Goal: Check status: Check status

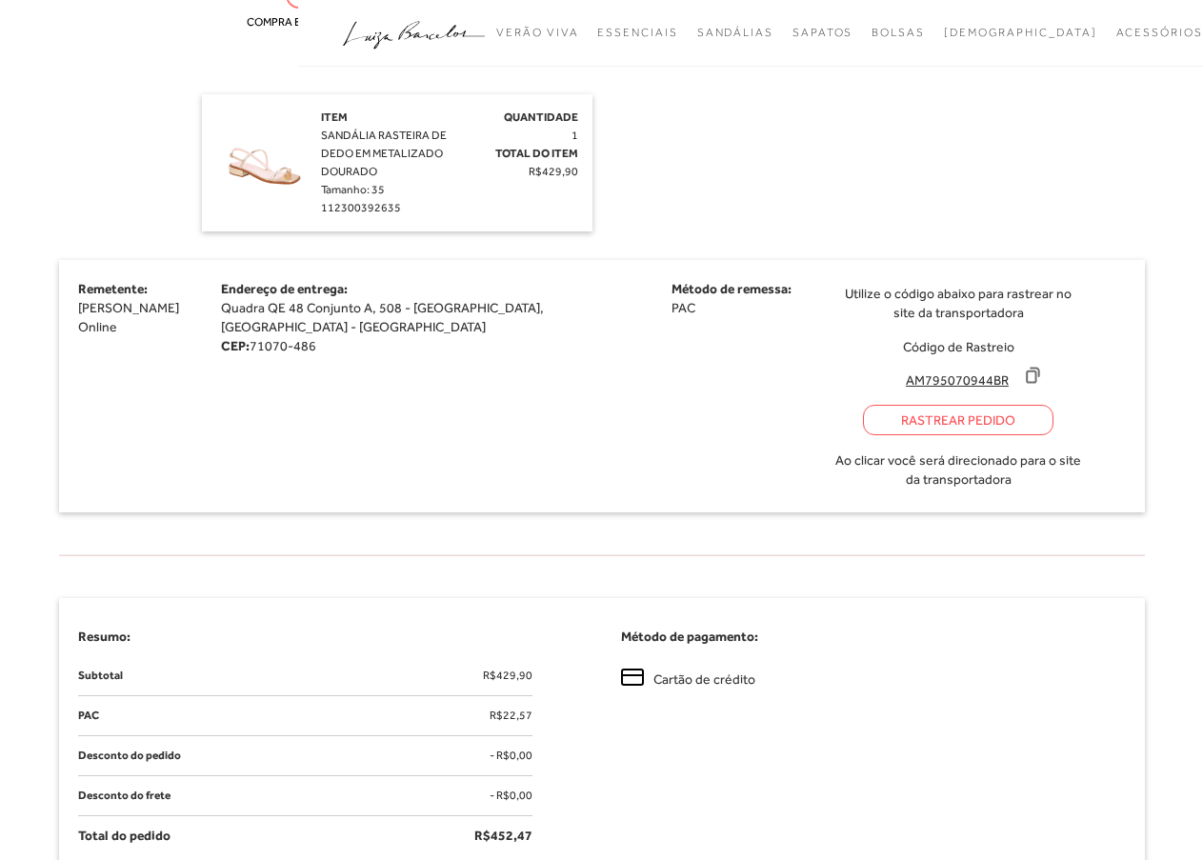
scroll to position [381, 0]
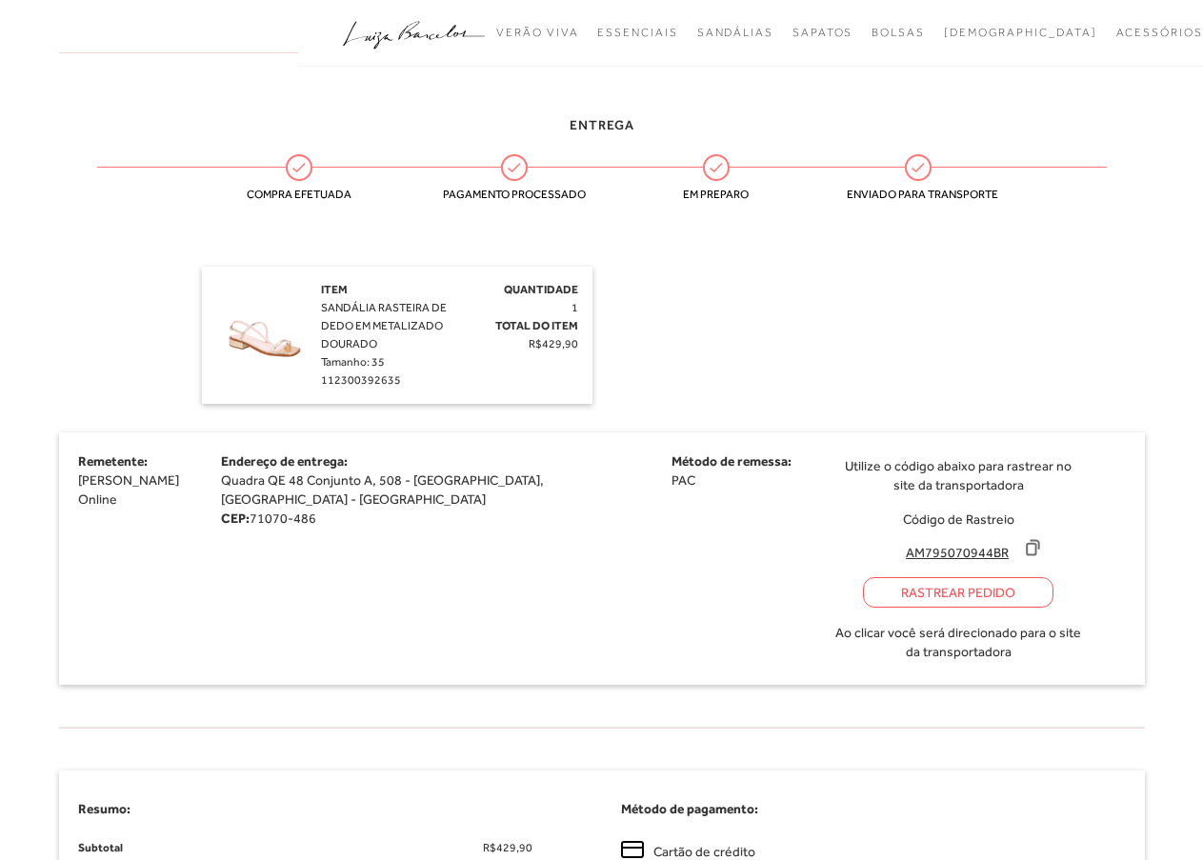
click at [332, 335] on div "Item SANDÁLIA RASTEIRA DE DEDO EM METALIZADO DOURADO Tamanho: 35 112300392635" at bounding box center [388, 335] width 135 height 109
click at [282, 360] on img at bounding box center [263, 328] width 95 height 95
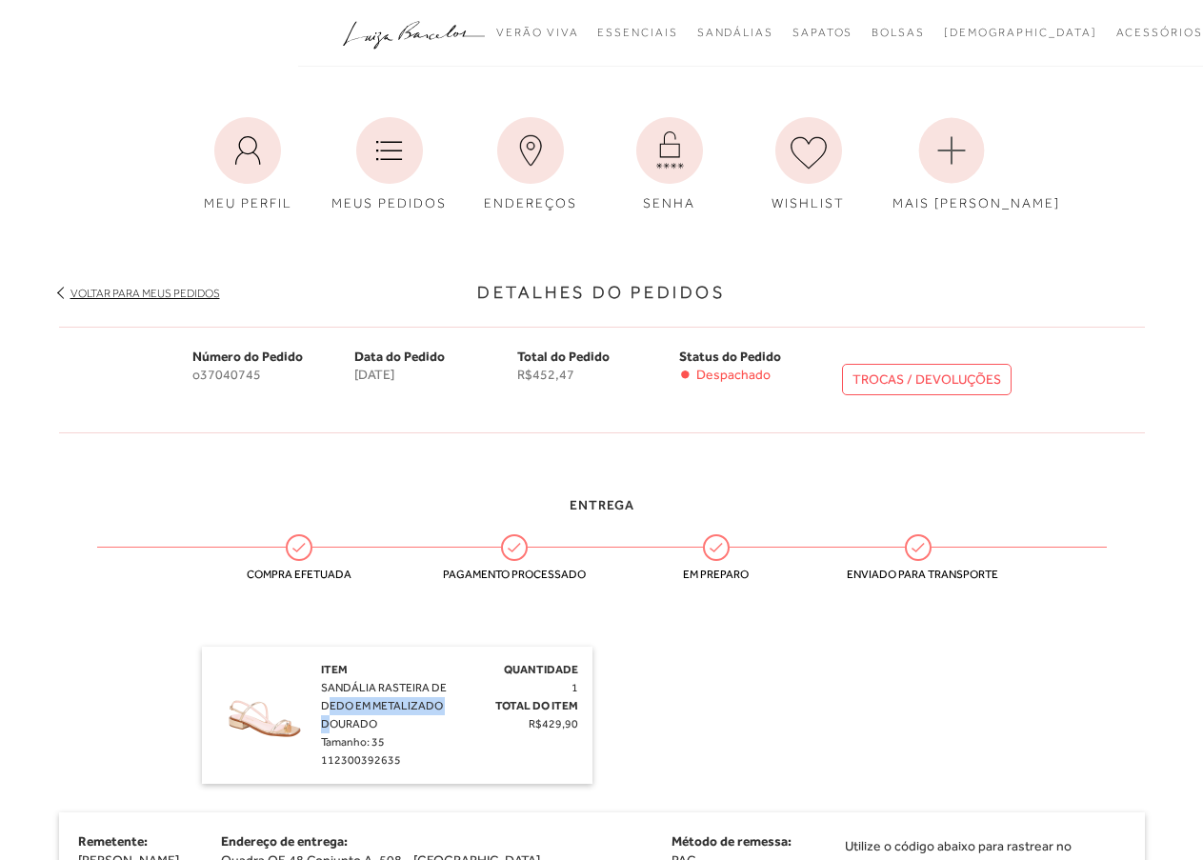
scroll to position [0, 0]
click at [416, 43] on icon ".a{fill-rule:evenodd;}" at bounding box center [414, 35] width 143 height 40
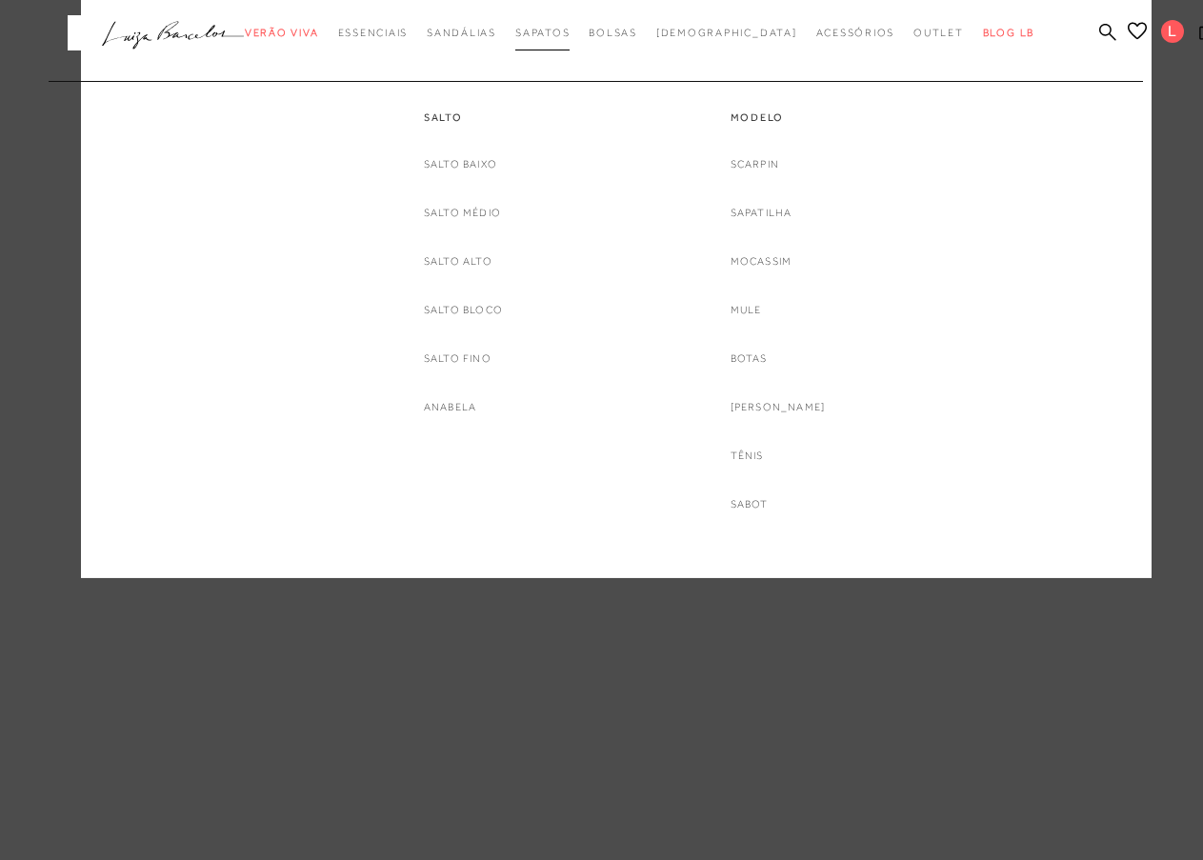
click at [583, 30] on ul ".a{fill-rule:evenodd;} Verão Viva Em alta Favoritos das Influenciadoras Apostas…" at bounding box center [602, 32] width 1000 height 35
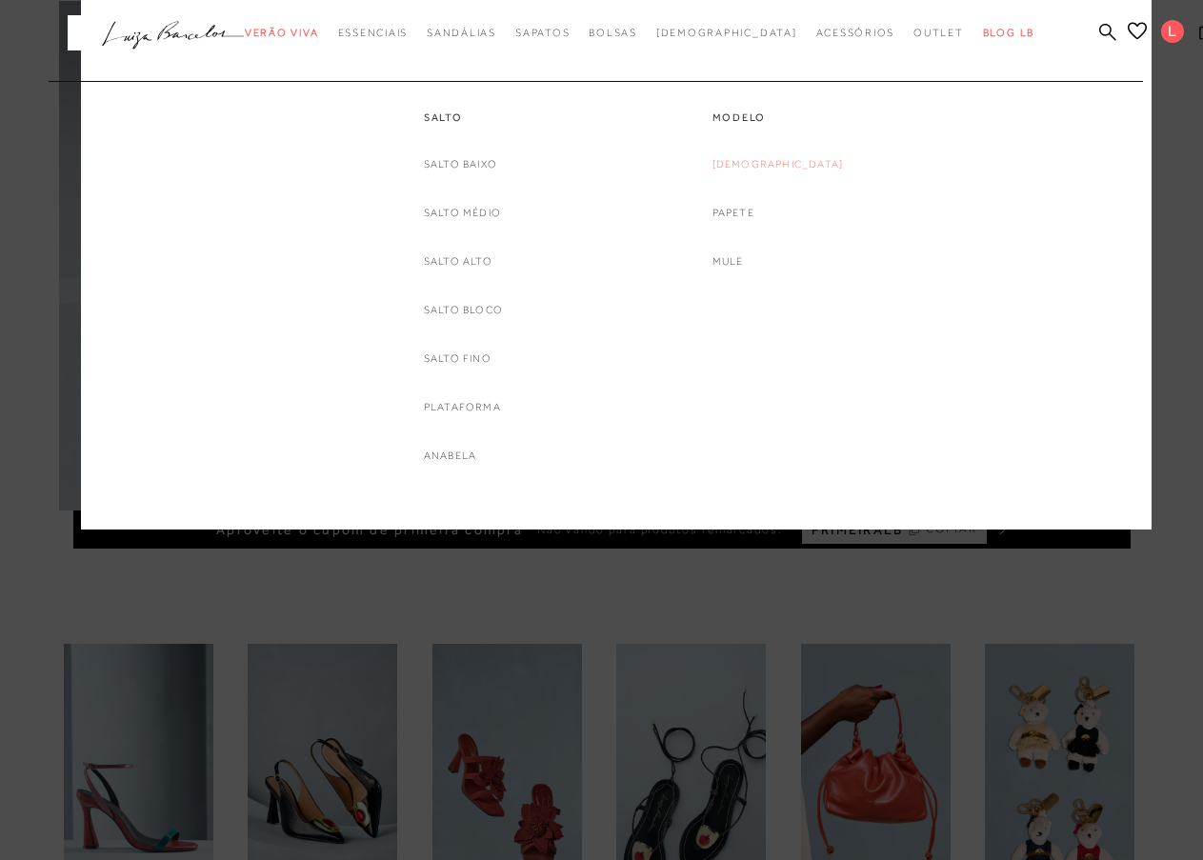
click at [775, 166] on link "[DEMOGRAPHIC_DATA]" at bounding box center [778, 164] width 131 height 20
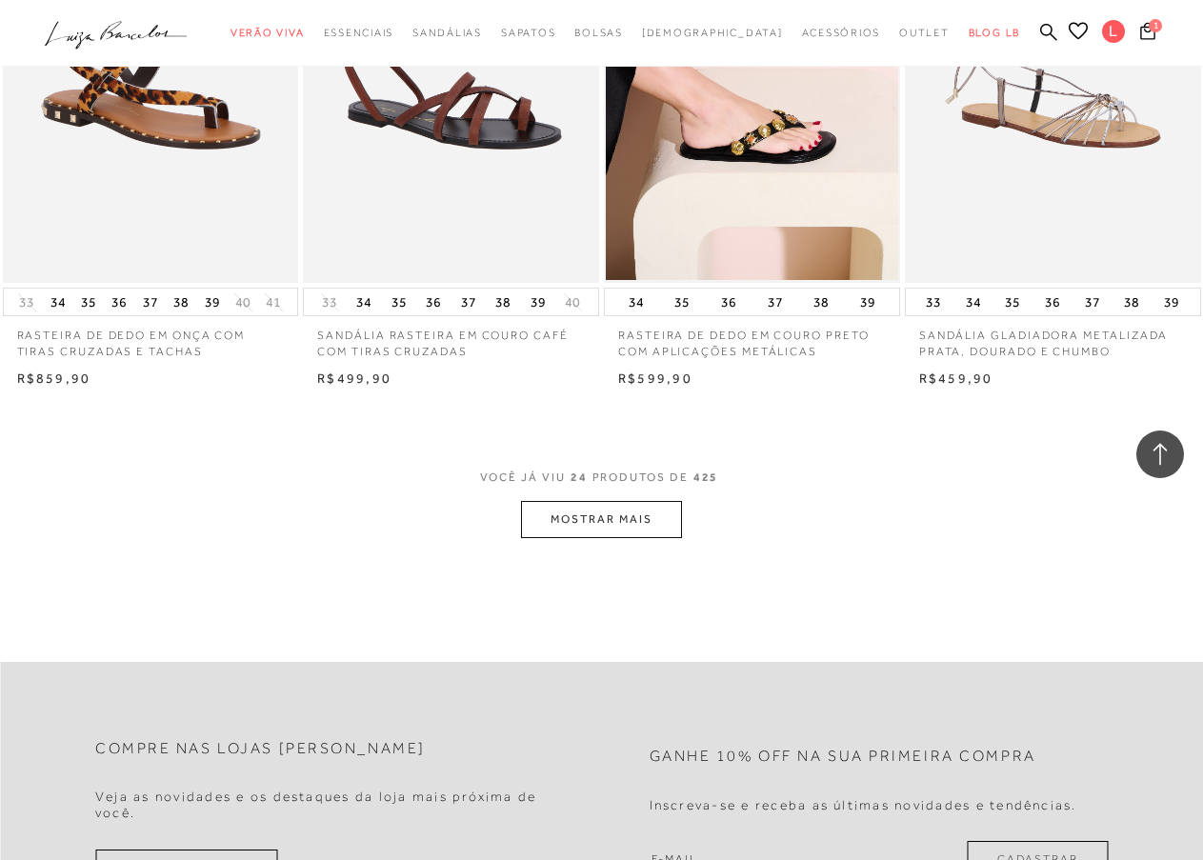
scroll to position [3429, 0]
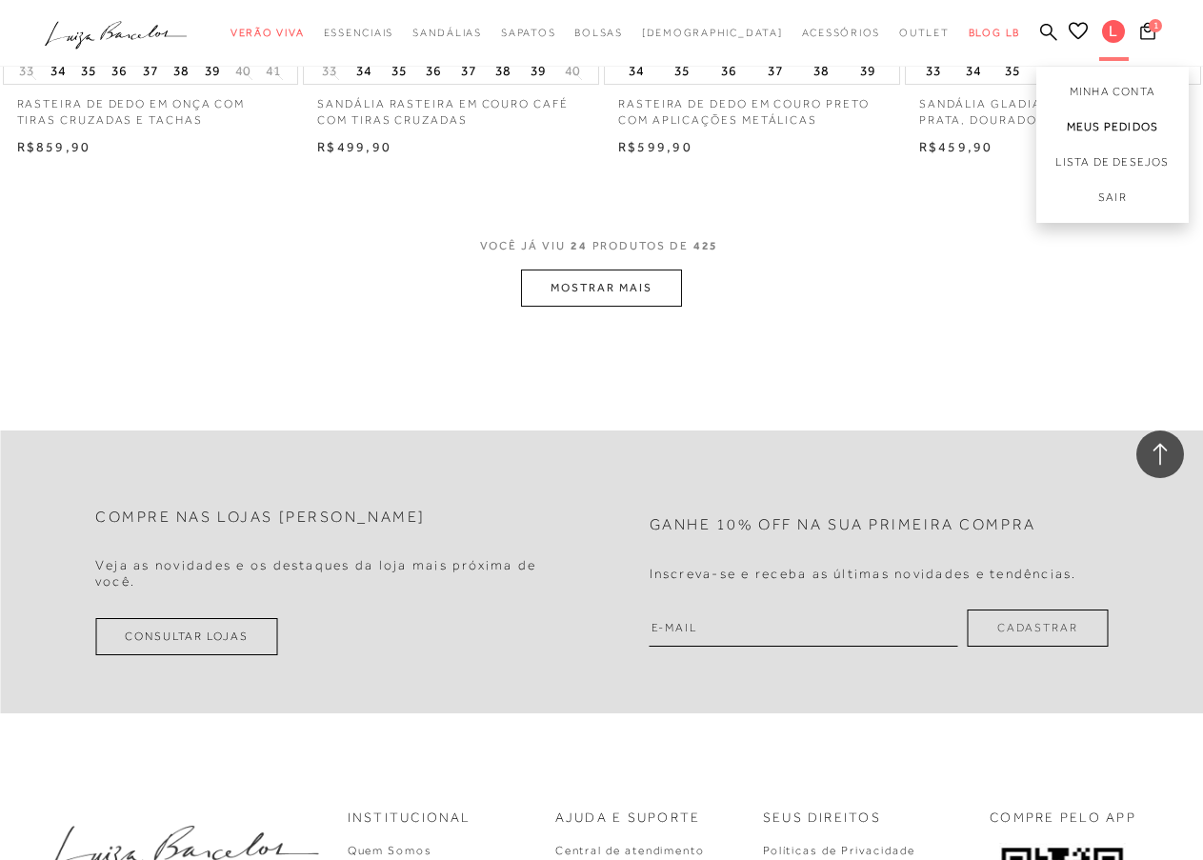
click at [1103, 136] on link "Meus Pedidos" at bounding box center [1112, 127] width 152 height 35
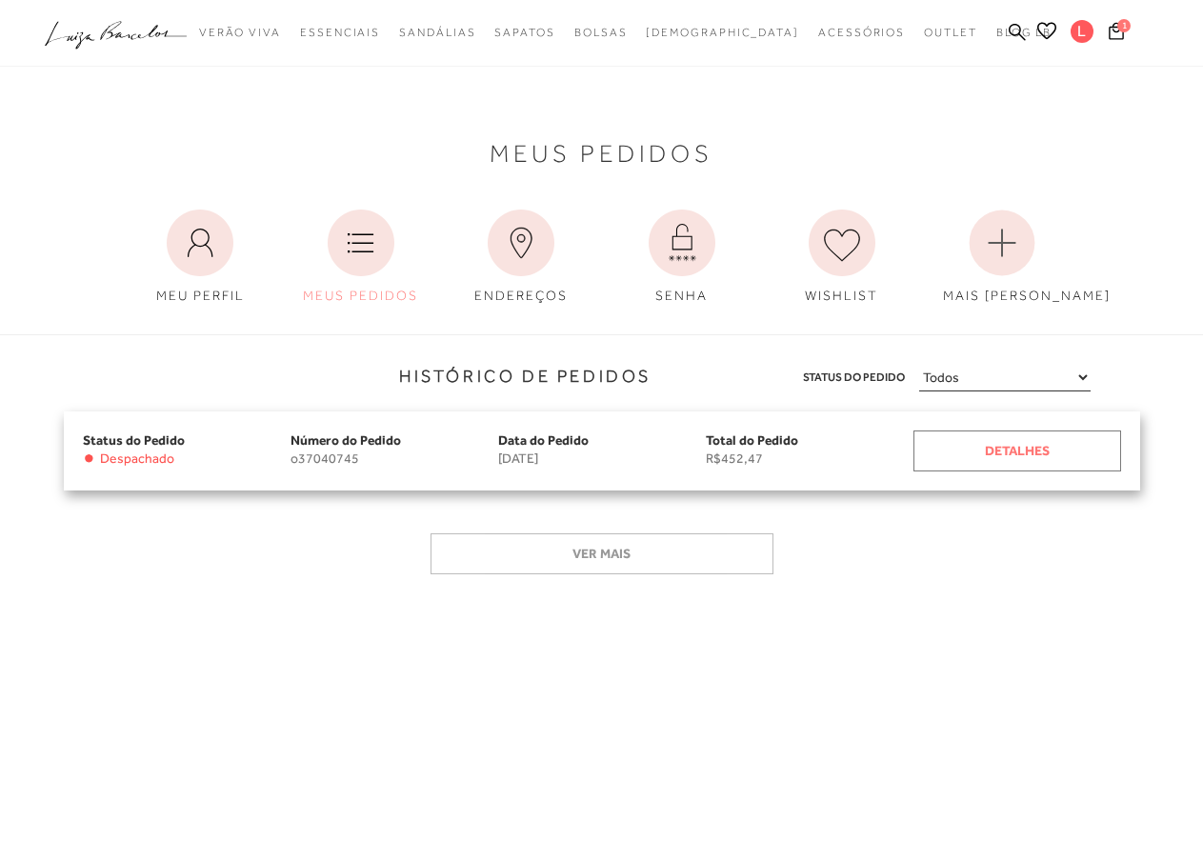
click at [970, 442] on div "Detalhes" at bounding box center [1018, 451] width 208 height 41
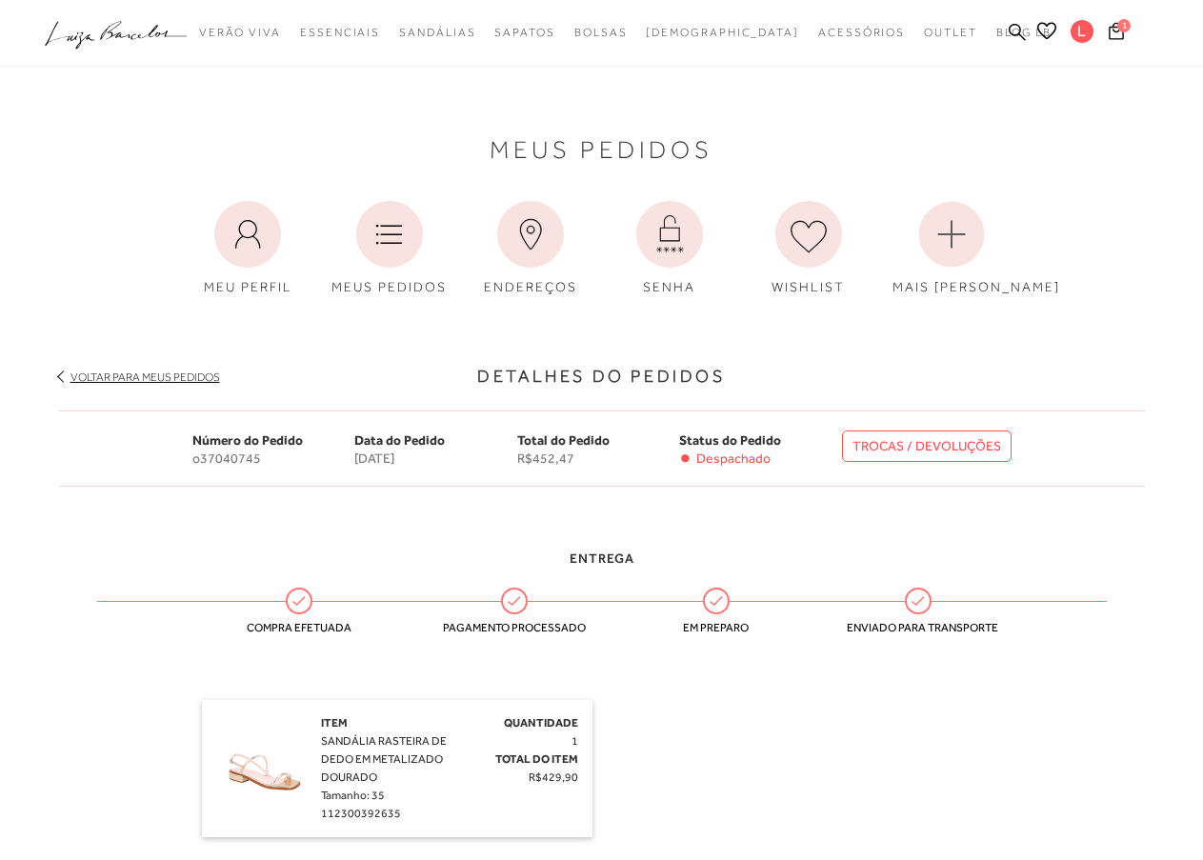
click at [573, 553] on span "Entrega" at bounding box center [602, 558] width 65 height 15
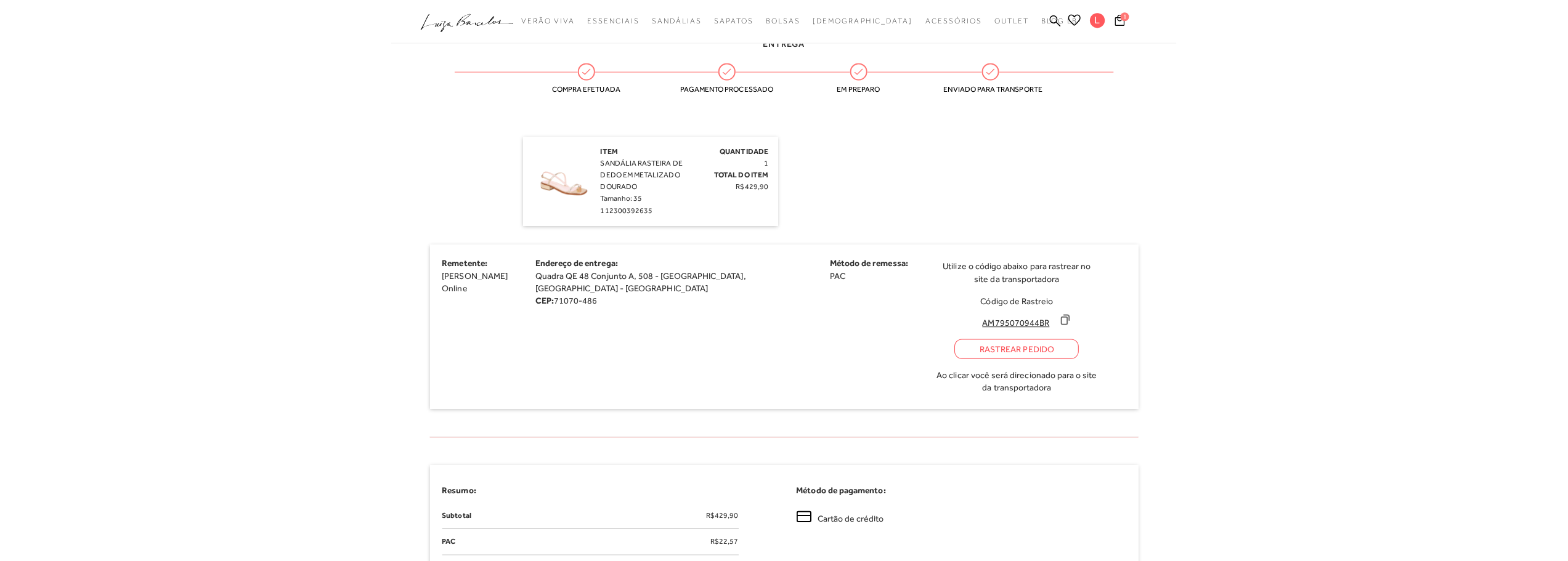
scroll to position [158, 0]
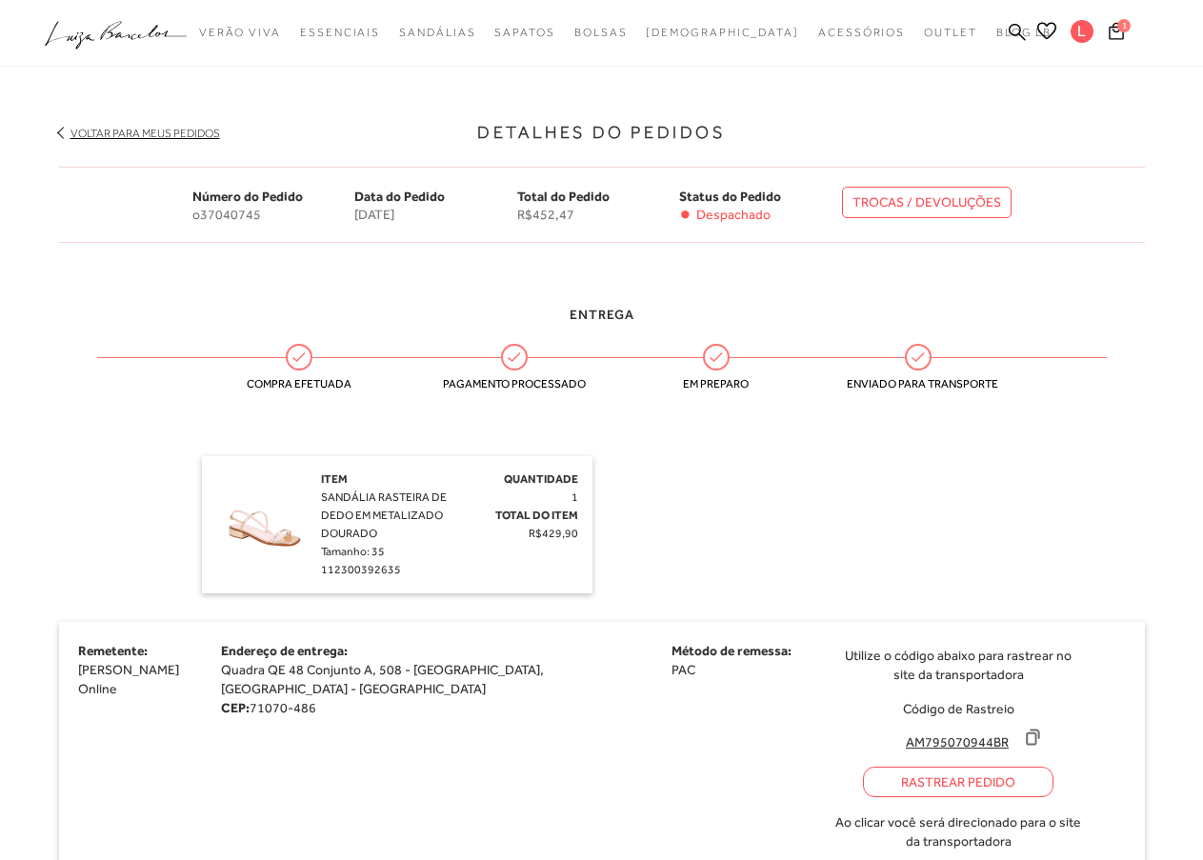
drag, startPoint x: 441, startPoint y: 517, endPoint x: 372, endPoint y: 536, distance: 72.1
click at [428, 522] on div "Item SANDÁLIA RASTEIRA DE DEDO EM METALIZADO DOURADO Tamanho: 35 112300392635" at bounding box center [388, 525] width 135 height 109
drag, startPoint x: 379, startPoint y: 531, endPoint x: 320, endPoint y: 507, distance: 63.7
click at [321, 507] on div "Item SANDÁLIA RASTEIRA DE DEDO EM METALIZADO DOURADO Tamanho: 35 112300392635" at bounding box center [388, 525] width 135 height 109
copy span "SANDÁLIA RASTEIRA DE DEDO EM METALIZADO DOURADO"
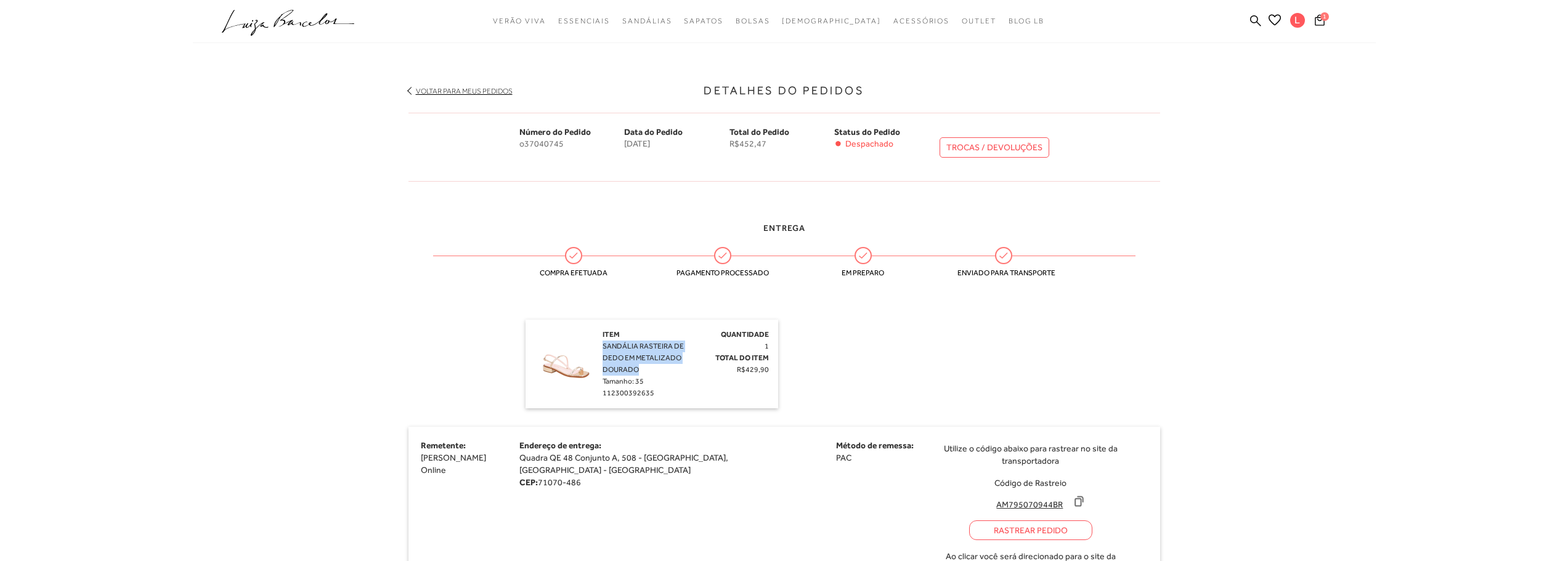
drag, startPoint x: 626, startPoint y: 142, endPoint x: 719, endPoint y: 265, distance: 154.2
click at [715, 146] on span "8 de agosto de 2025" at bounding box center [677, 143] width 105 height 10
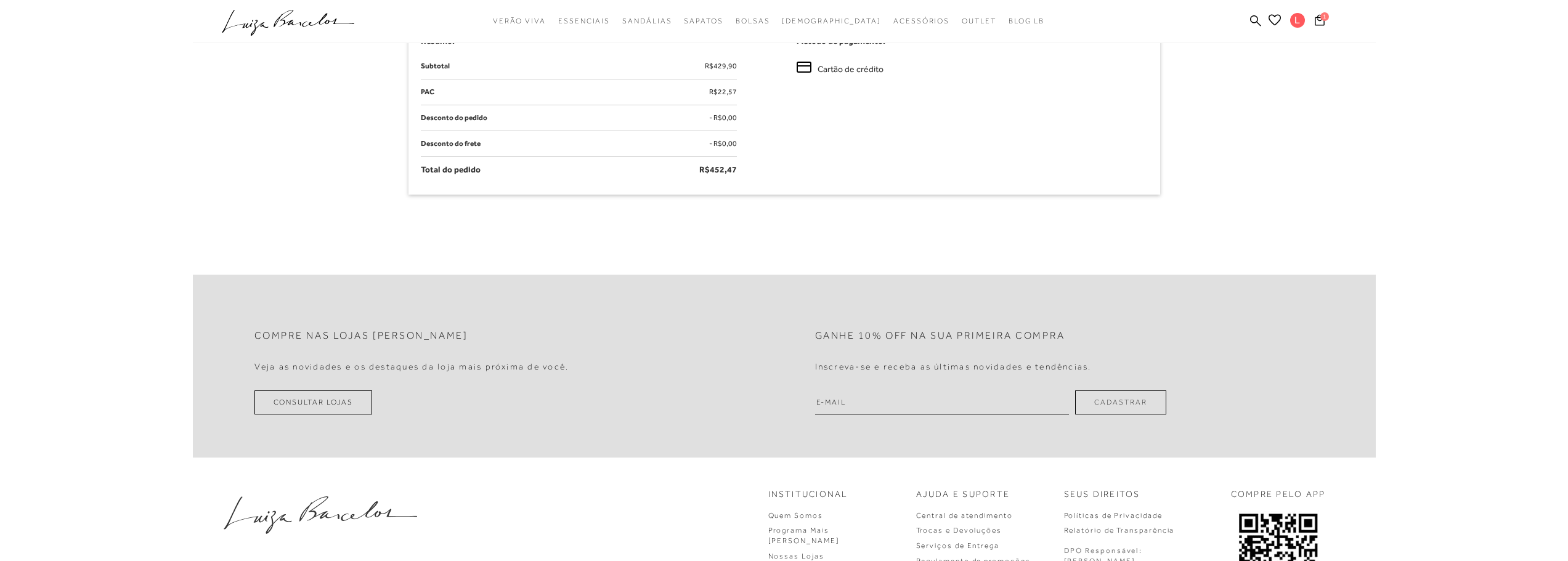
scroll to position [904, 0]
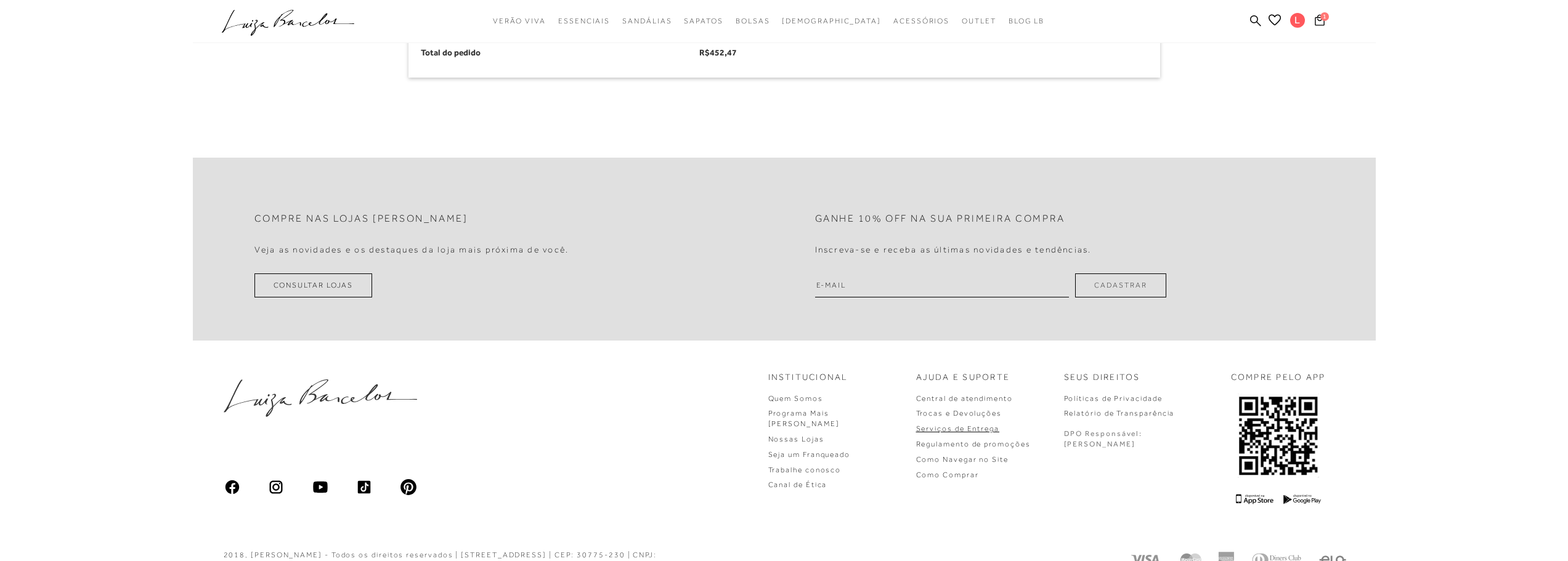
click at [778, 424] on link "Serviços de Entrega" at bounding box center [958, 428] width 83 height 8
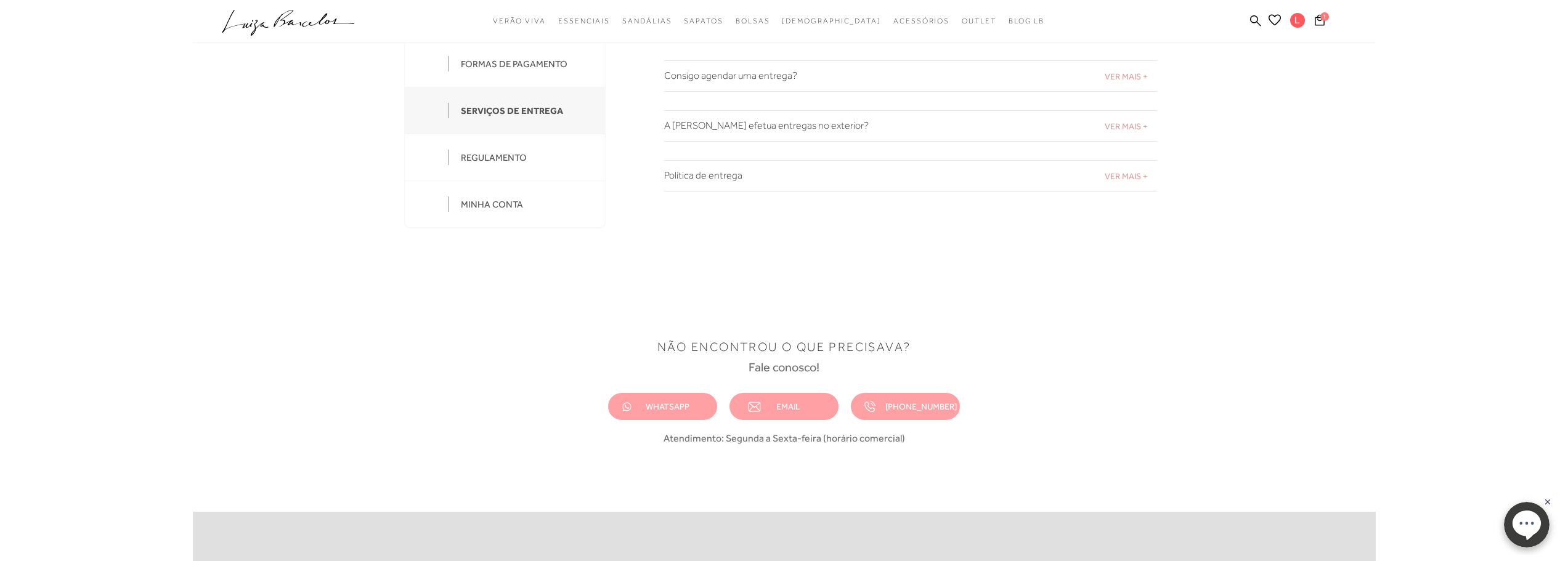
scroll to position [185, 0]
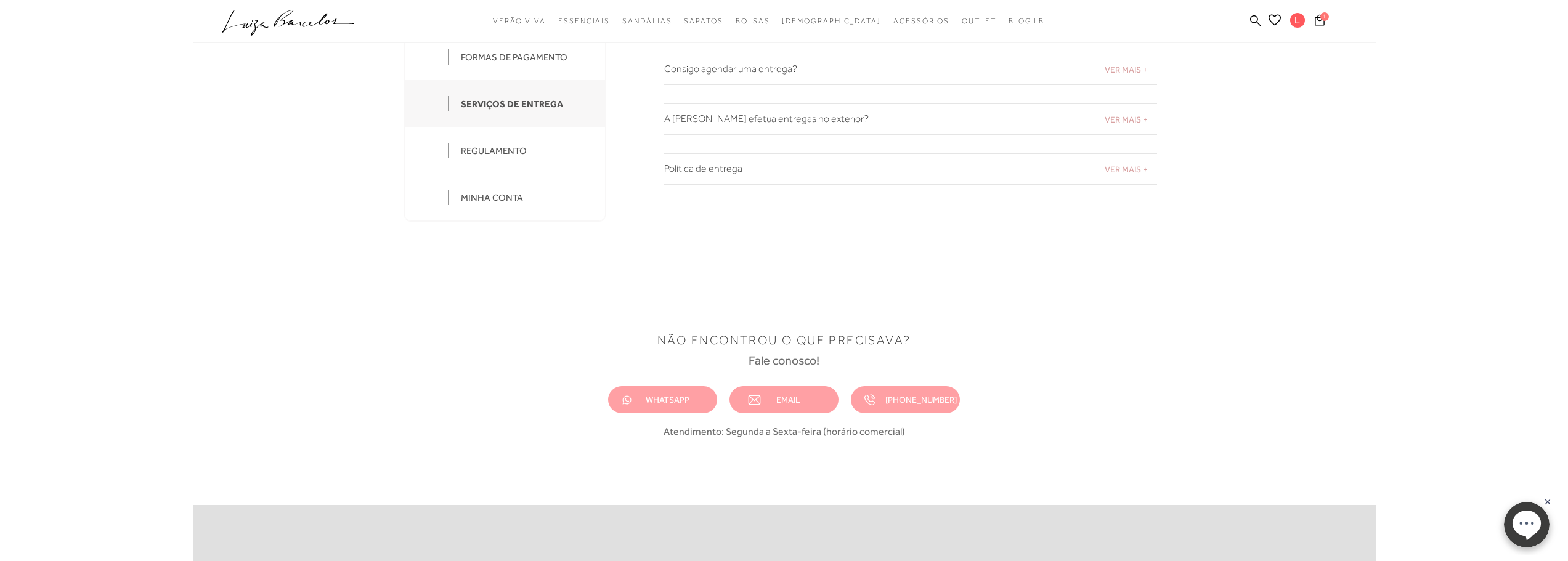
click at [778, 525] on ellipse at bounding box center [1527, 523] width 28 height 26
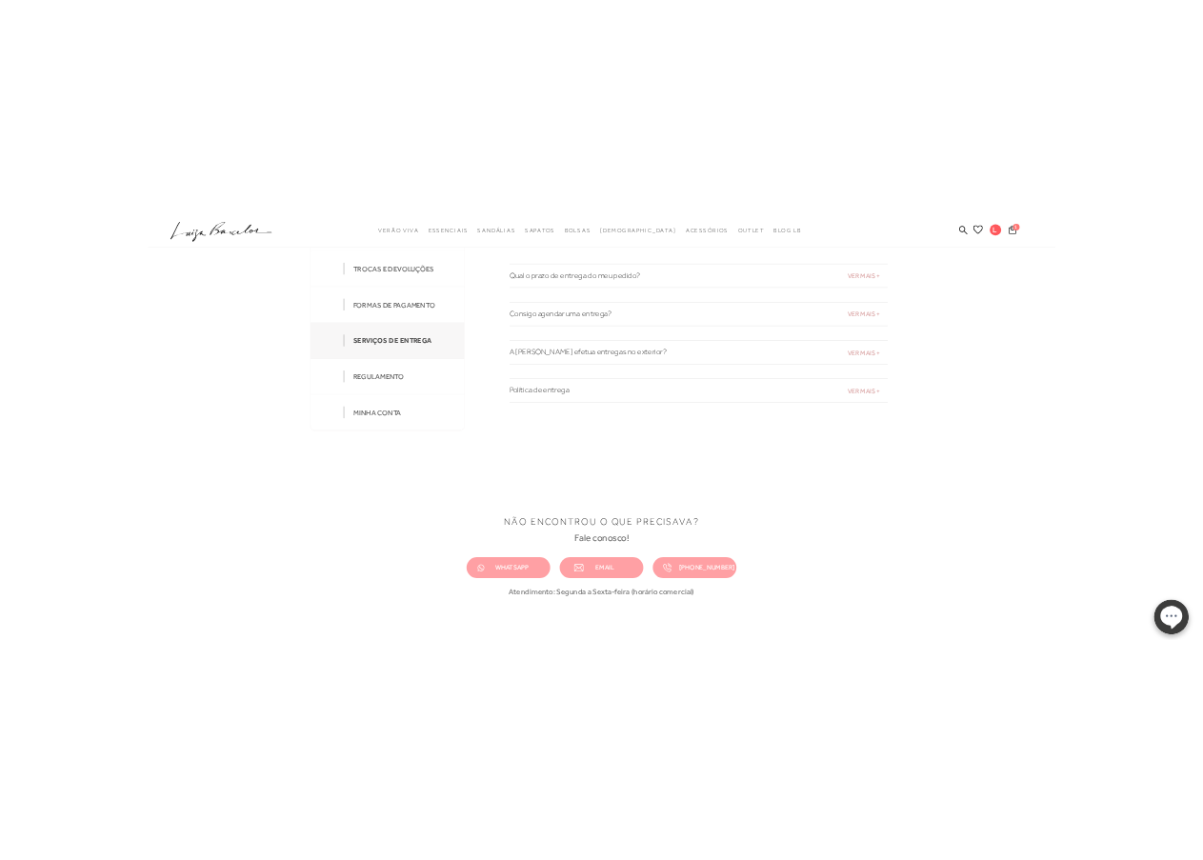
scroll to position [0, 0]
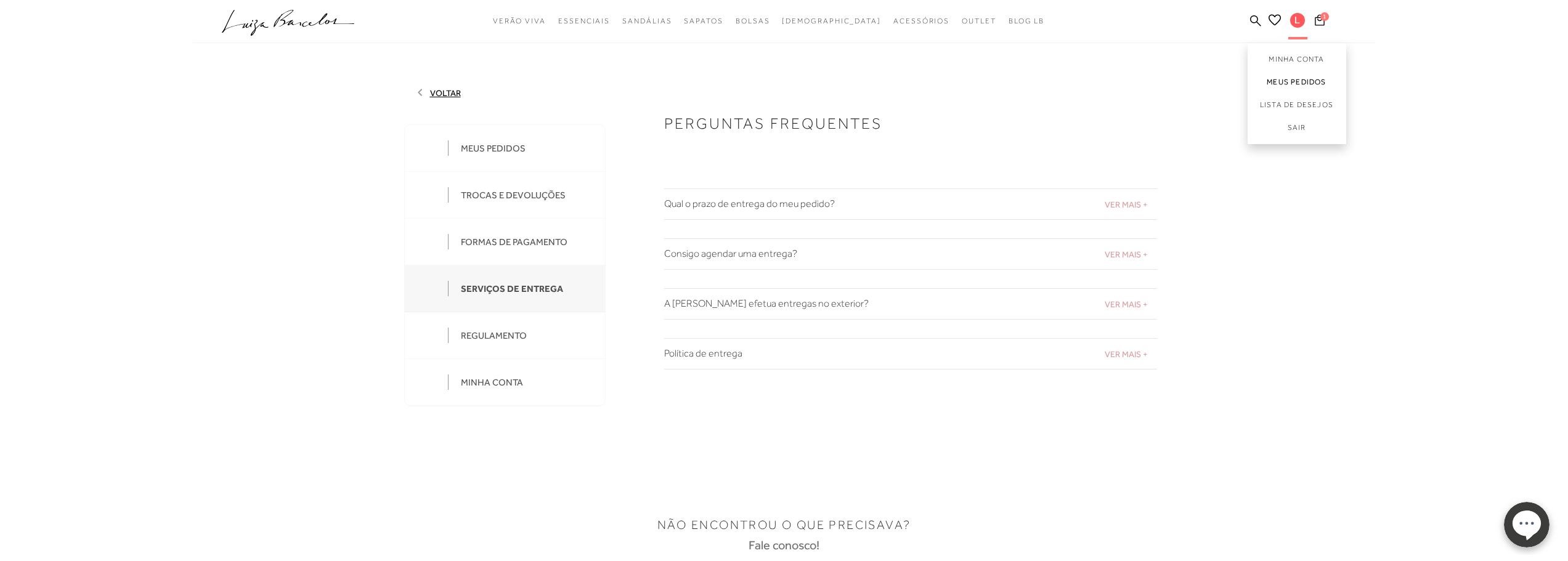
click at [778, 83] on link "Meus Pedidos" at bounding box center [1297, 82] width 98 height 23
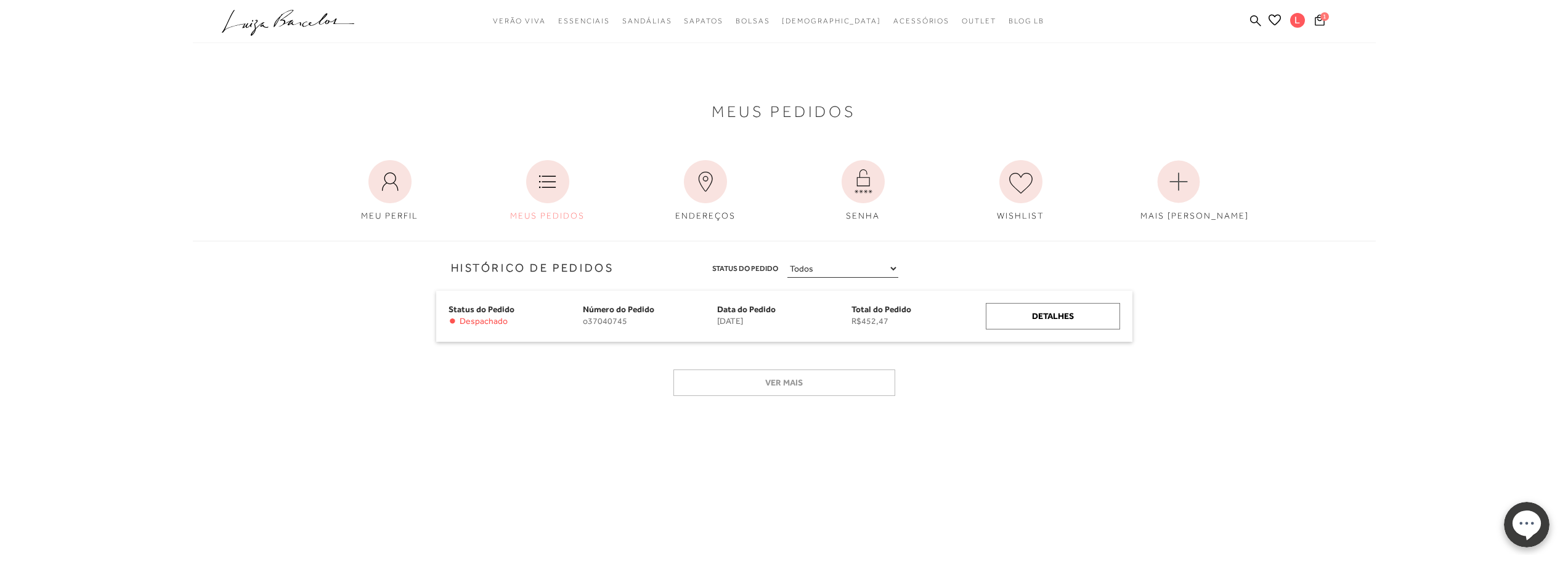
click at [778, 533] on ellipse at bounding box center [1527, 523] width 28 height 26
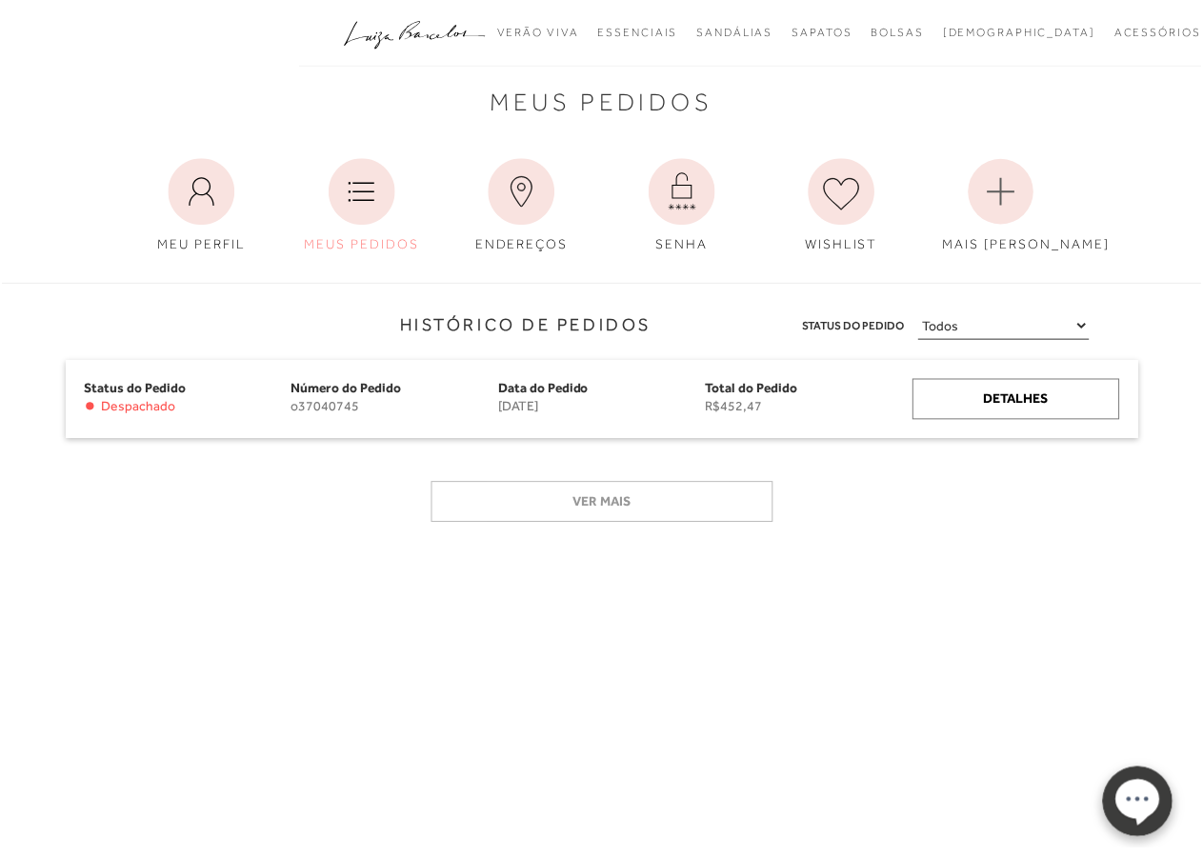
scroll to position [95, 0]
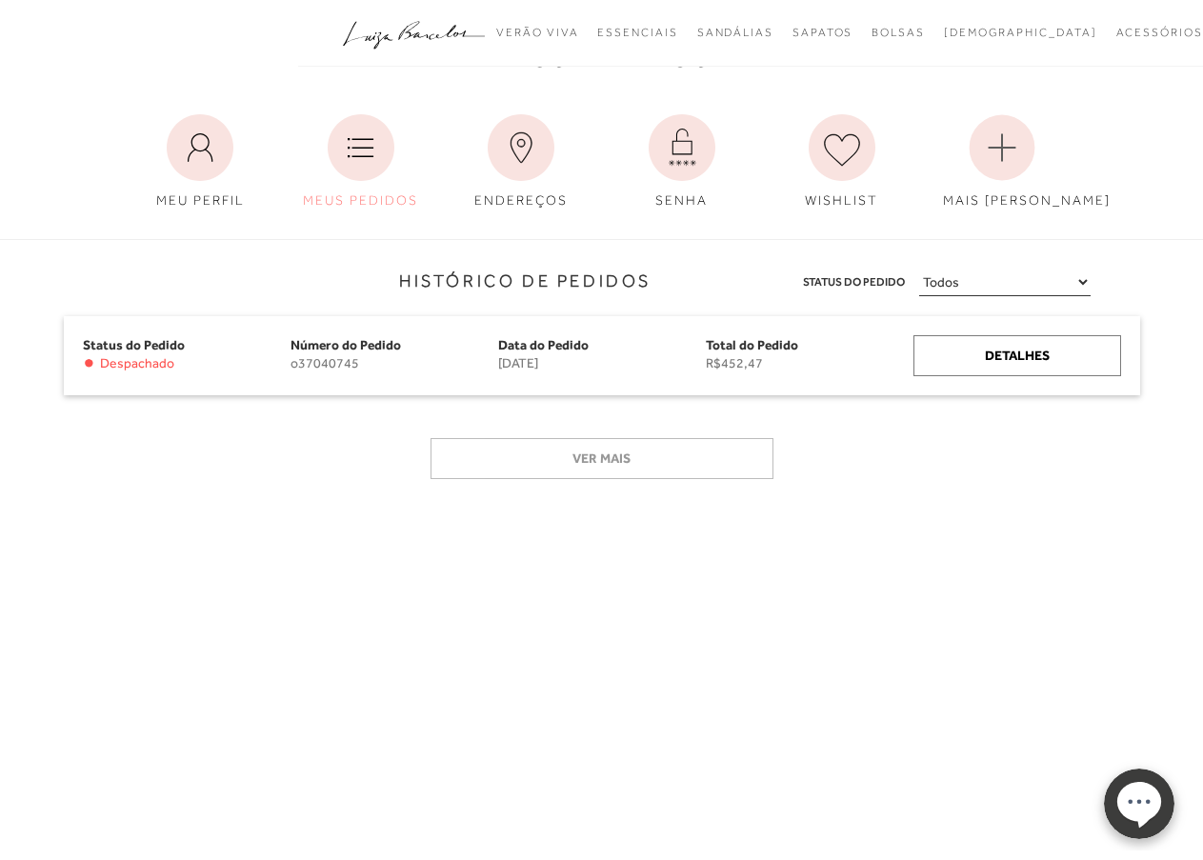
click at [32, 77] on div "Meus Pedidos MEU PERFIL MEUS PEDIDOS ENDEREÇOS" at bounding box center [601, 116] width 1203 height 208
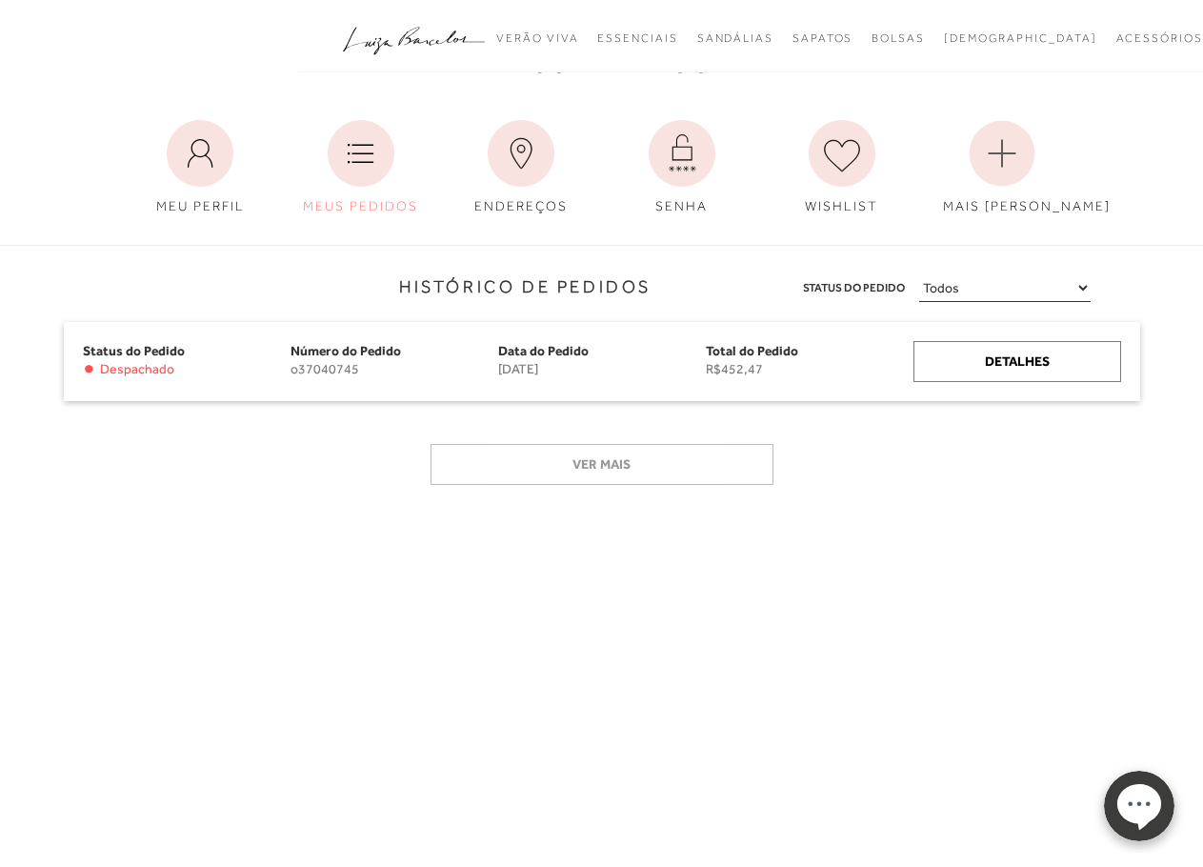
scroll to position [96, 0]
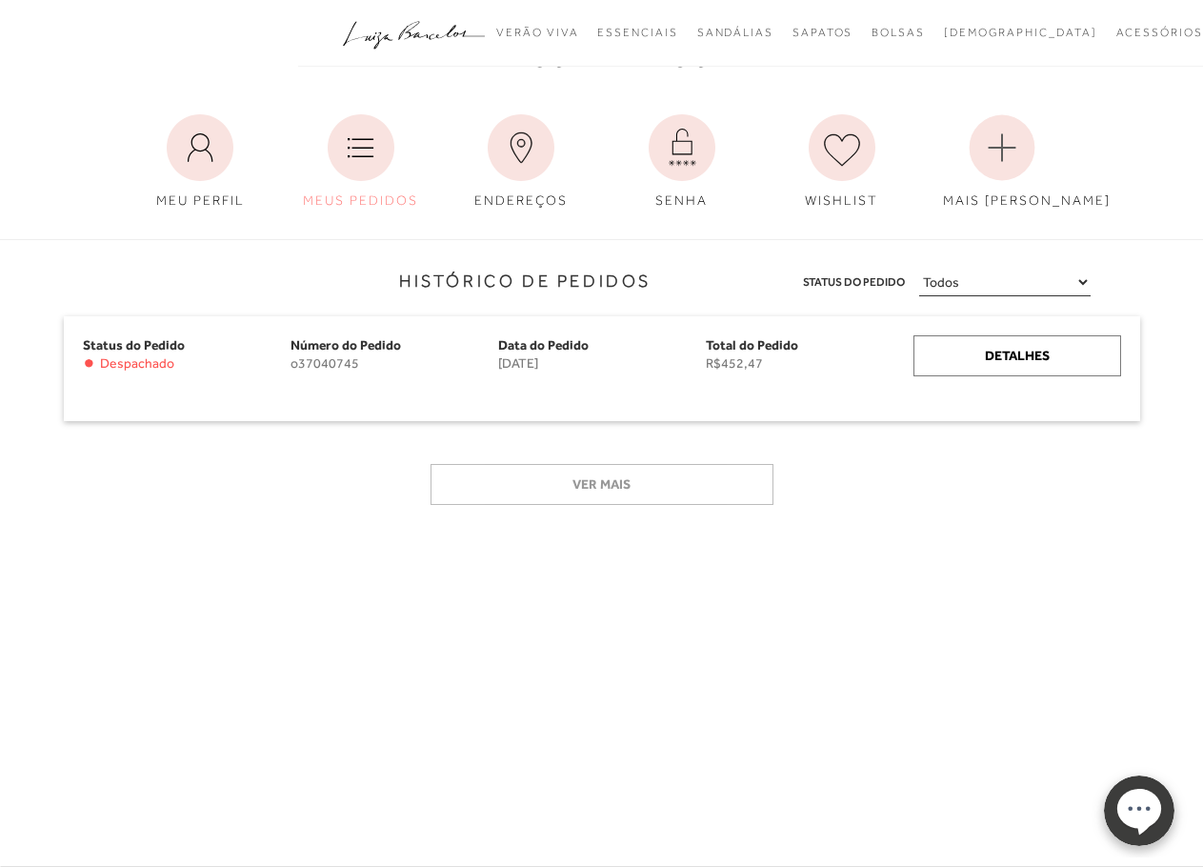
drag, startPoint x: 284, startPoint y: 622, endPoint x: 260, endPoint y: 619, distance: 24.0
click at [284, 622] on div "Meus Pedidos MEU PERFIL MEUS PEDIDOS" at bounding box center [601, 271] width 1203 height 732
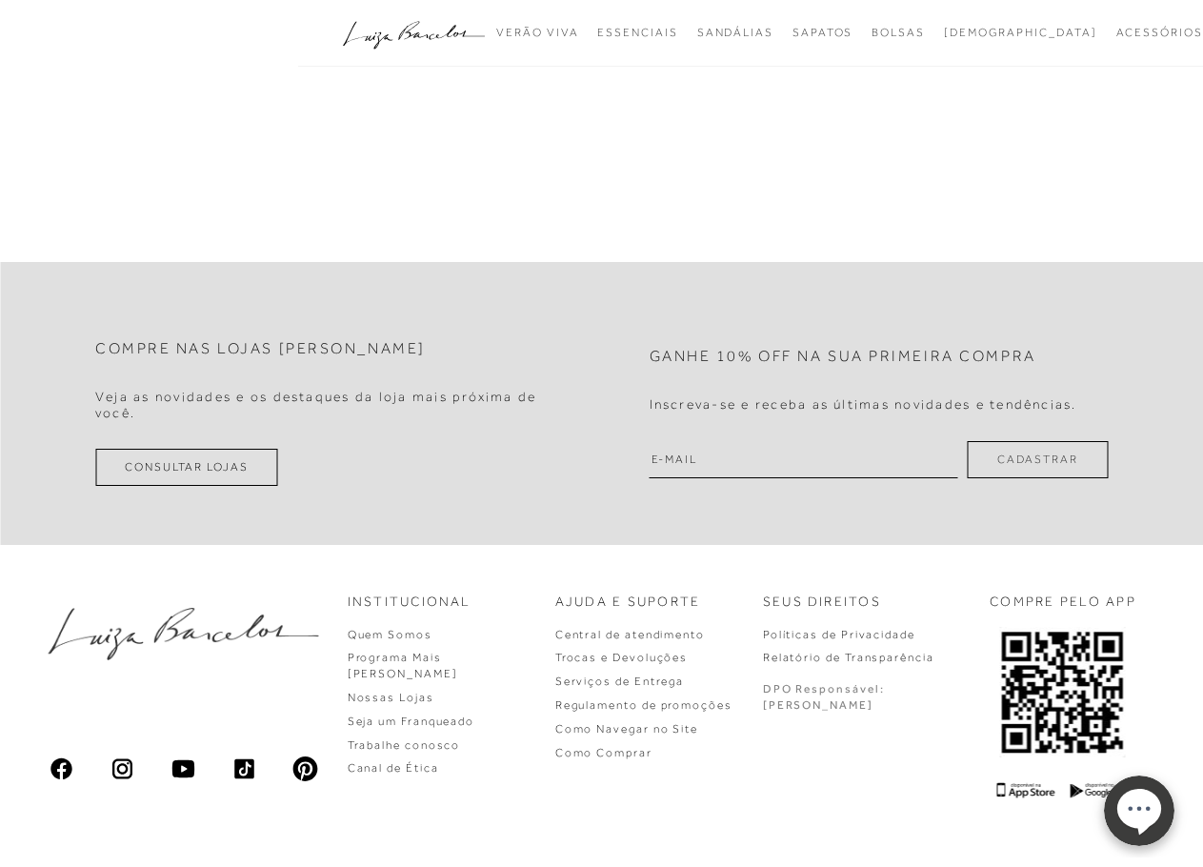
scroll to position [756, 0]
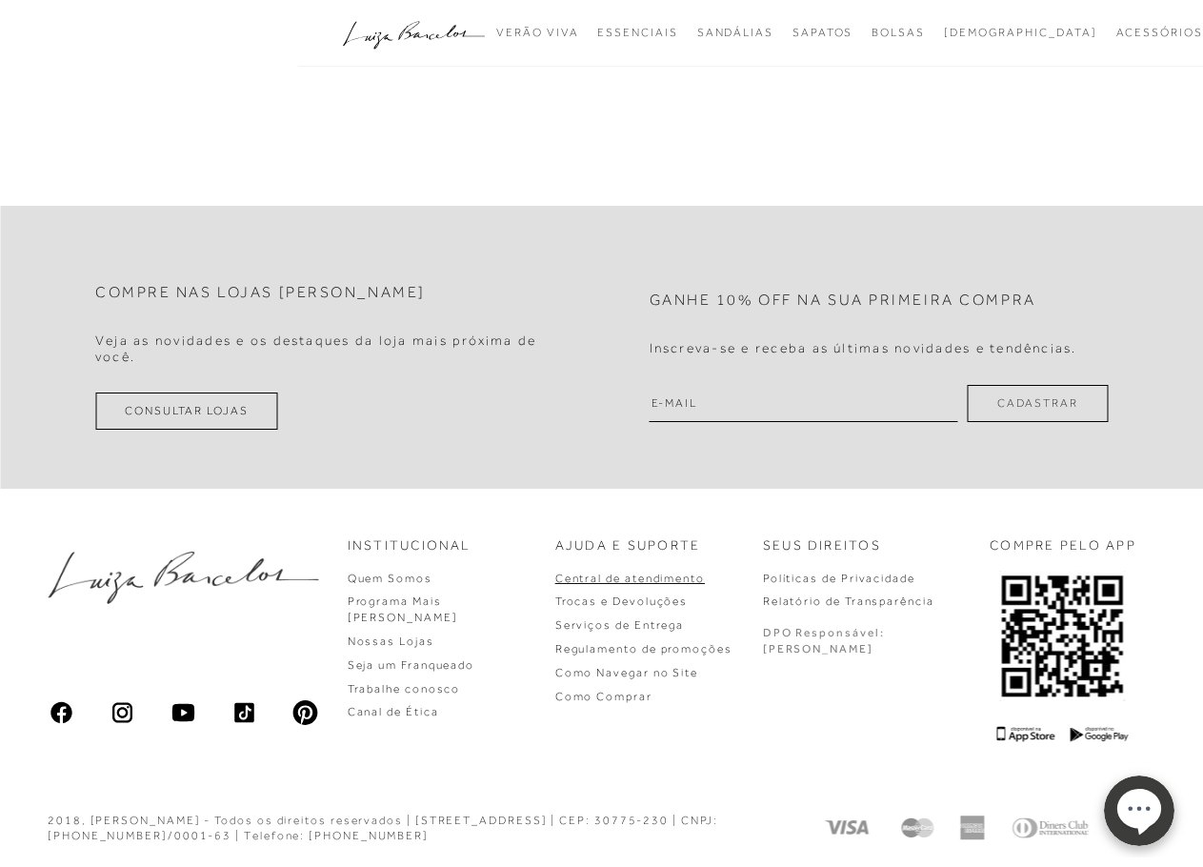
click at [633, 583] on link "Central de atendimento" at bounding box center [630, 578] width 150 height 13
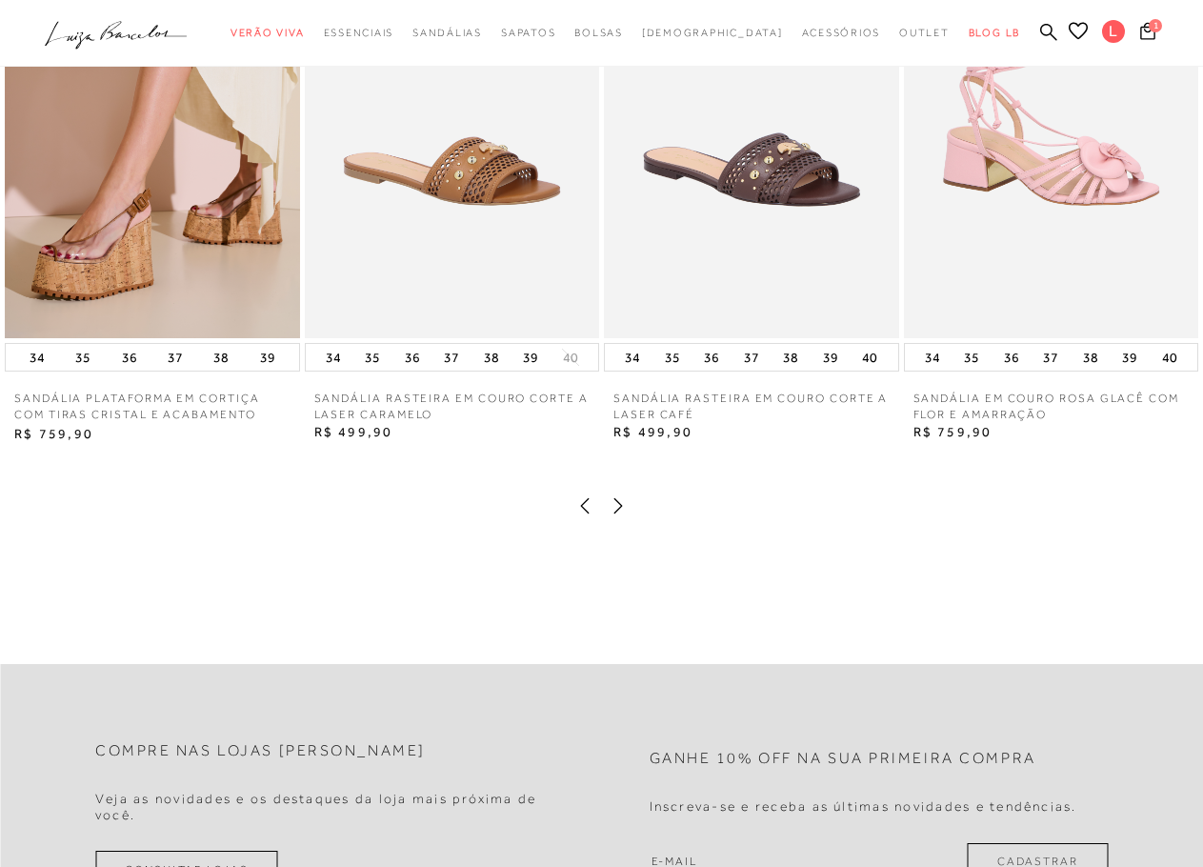
scroll to position [1238, 0]
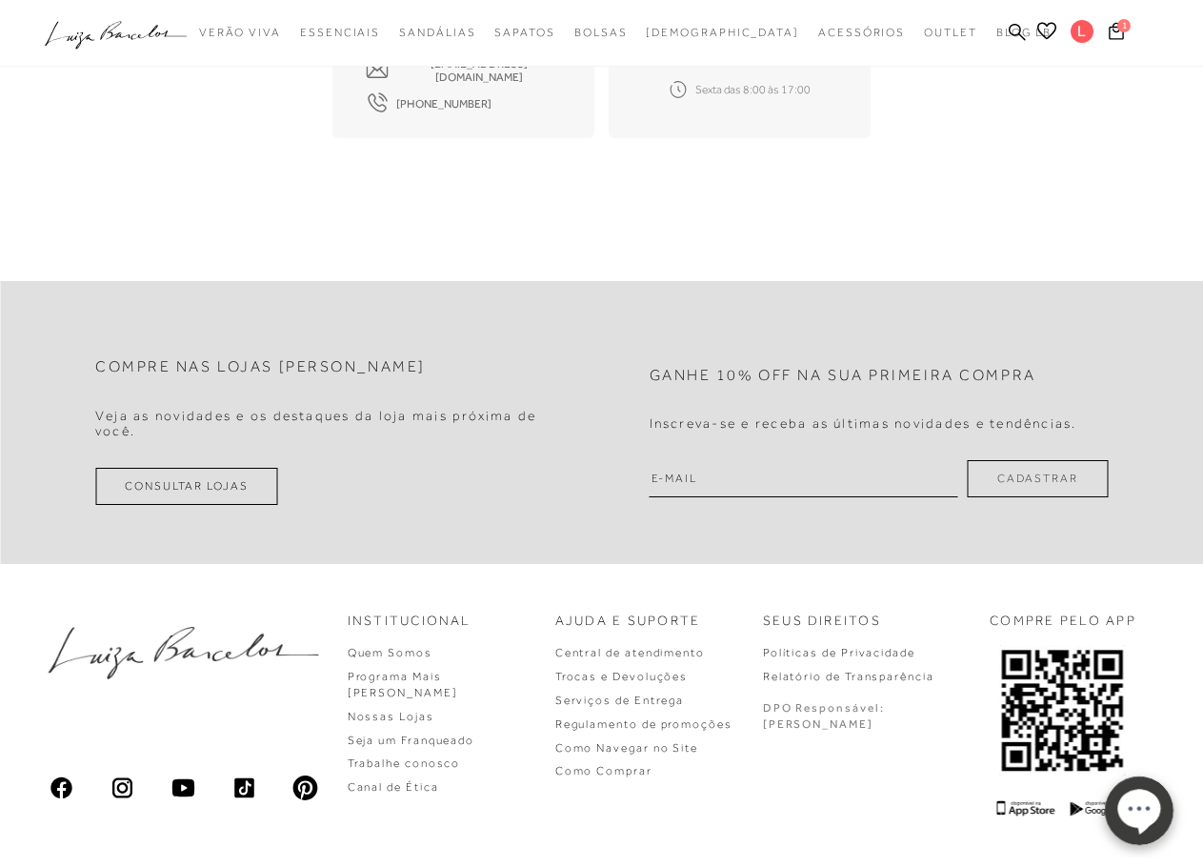
scroll to position [559, 0]
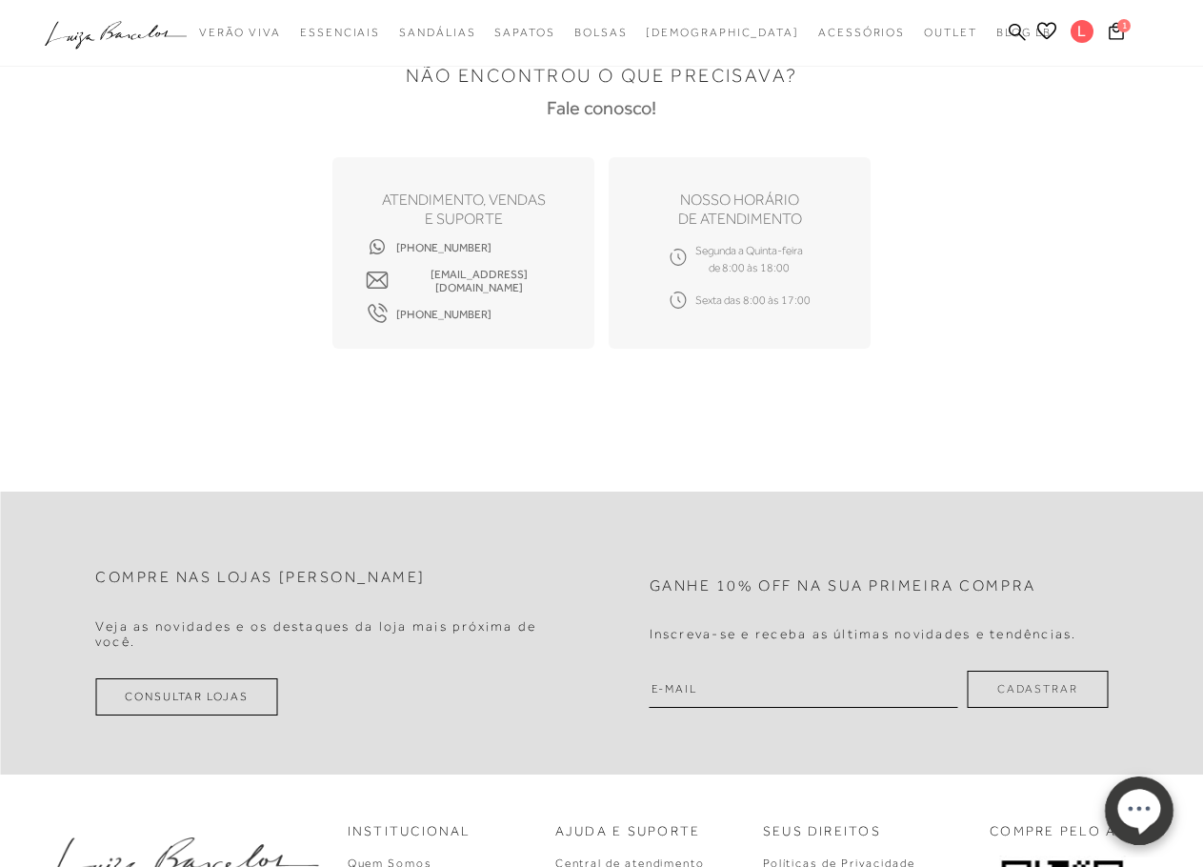
click at [566, 425] on div "Compre nas lojas Luiza Barcelos Veja as novidades e os destaques da loja mais p…" at bounding box center [601, 774] width 1203 height 756
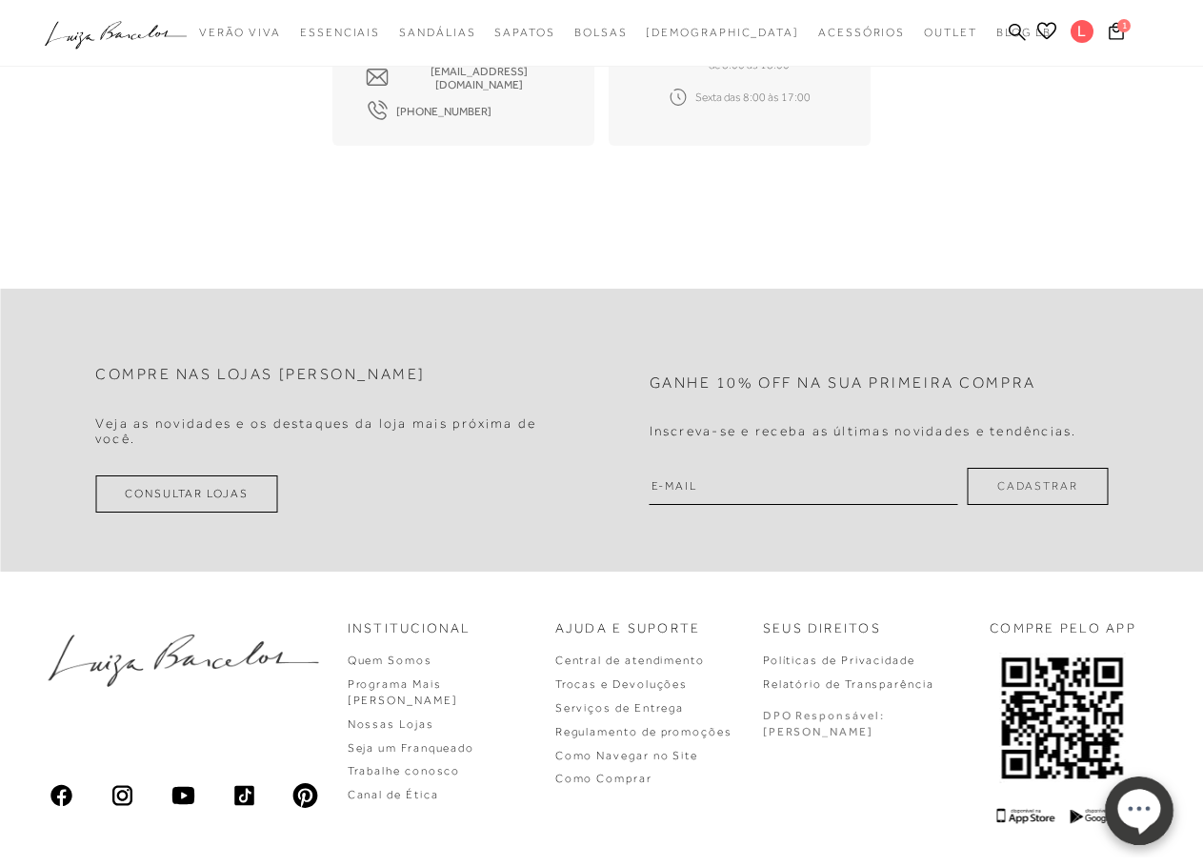
scroll to position [845, 0]
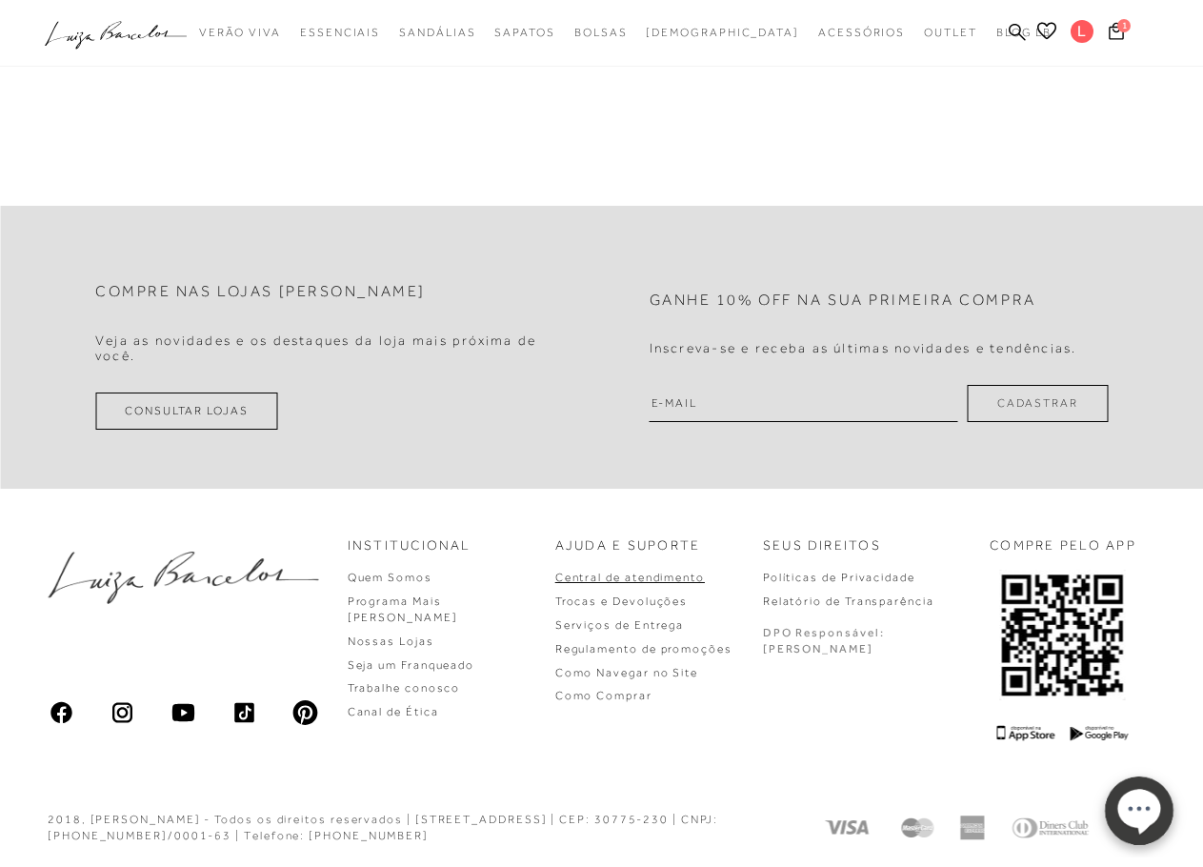
click at [613, 580] on link "Central de atendimento" at bounding box center [630, 577] width 150 height 13
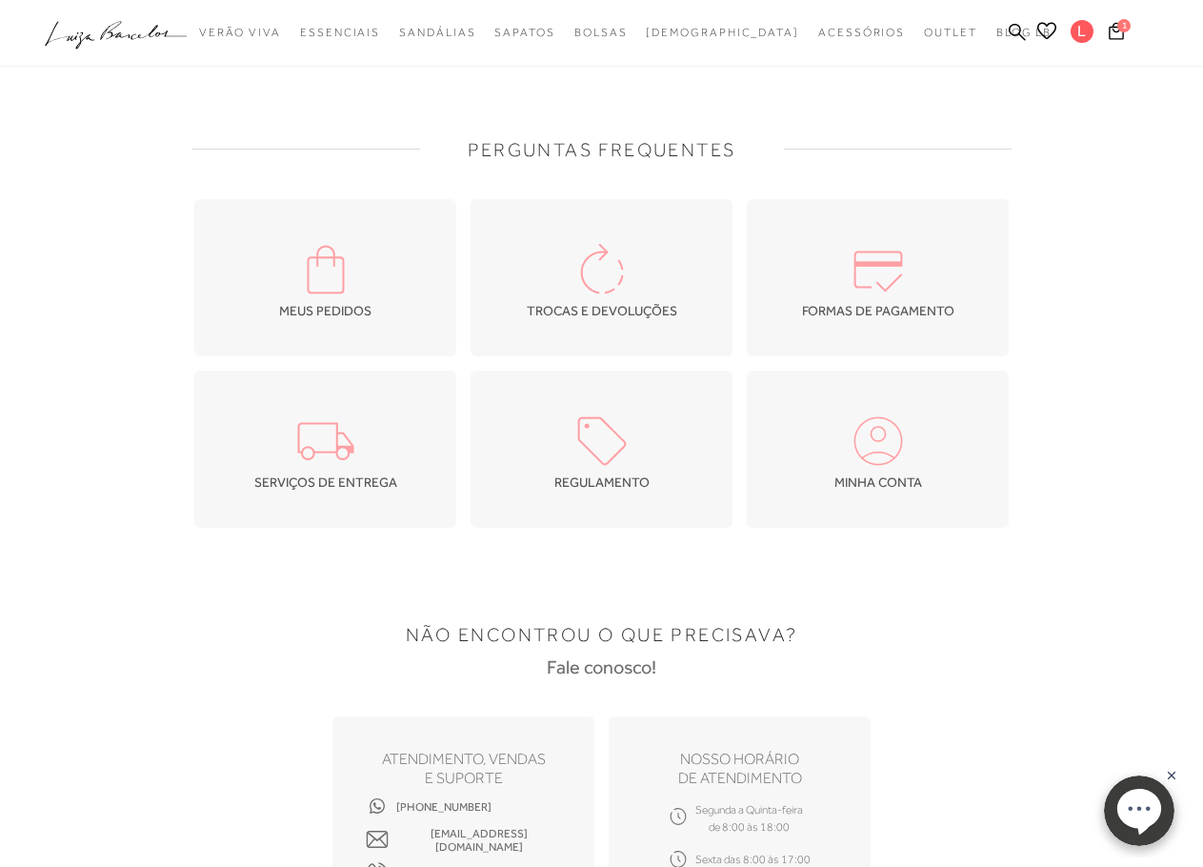
scroll to position [476, 0]
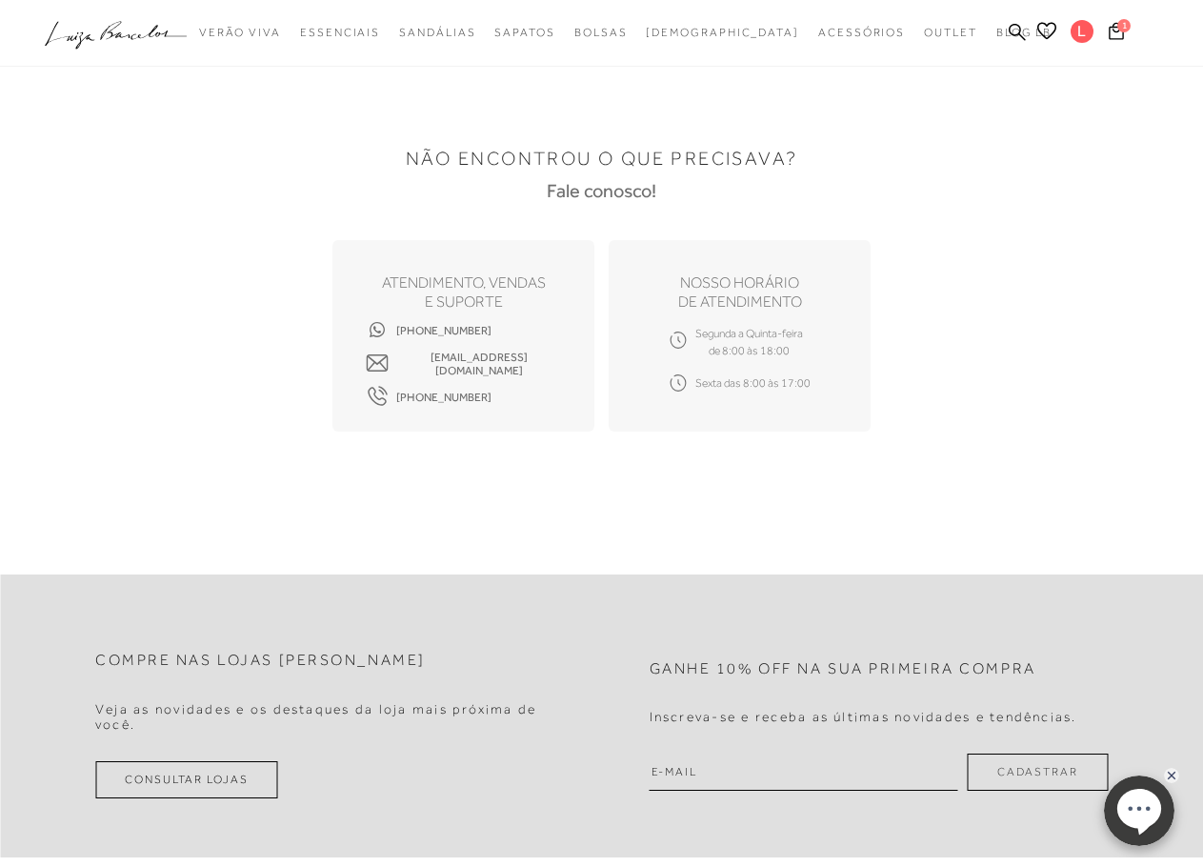
click at [370, 328] on icon at bounding box center [377, 329] width 23 height 23
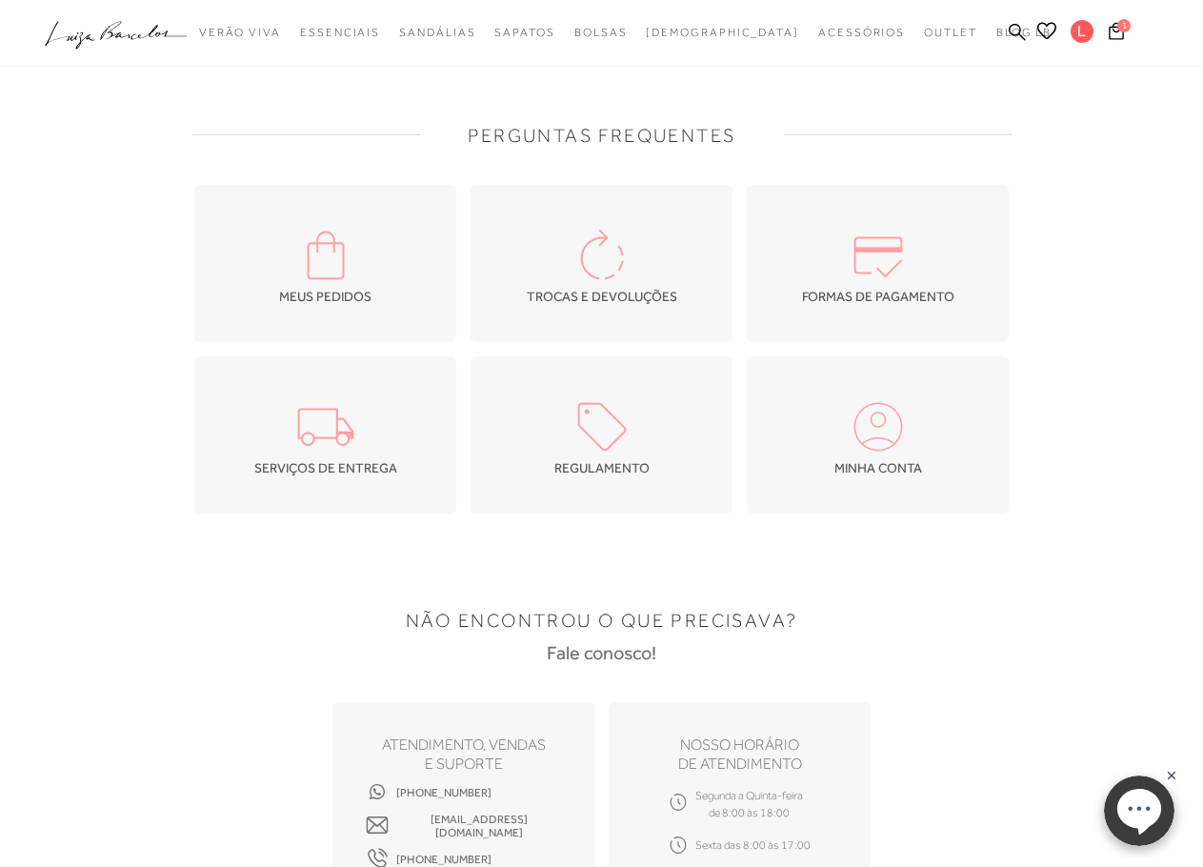
scroll to position [0, 0]
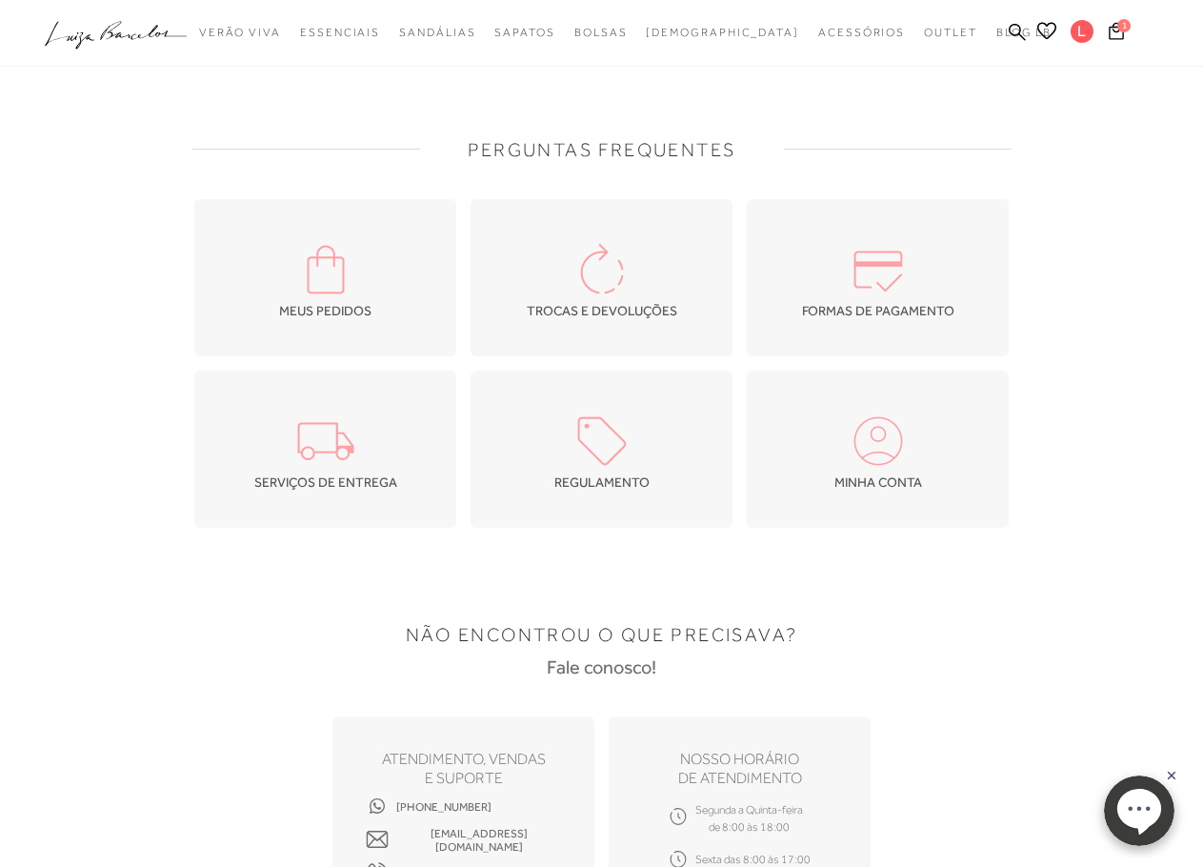
click at [332, 257] on img at bounding box center [325, 269] width 67 height 67
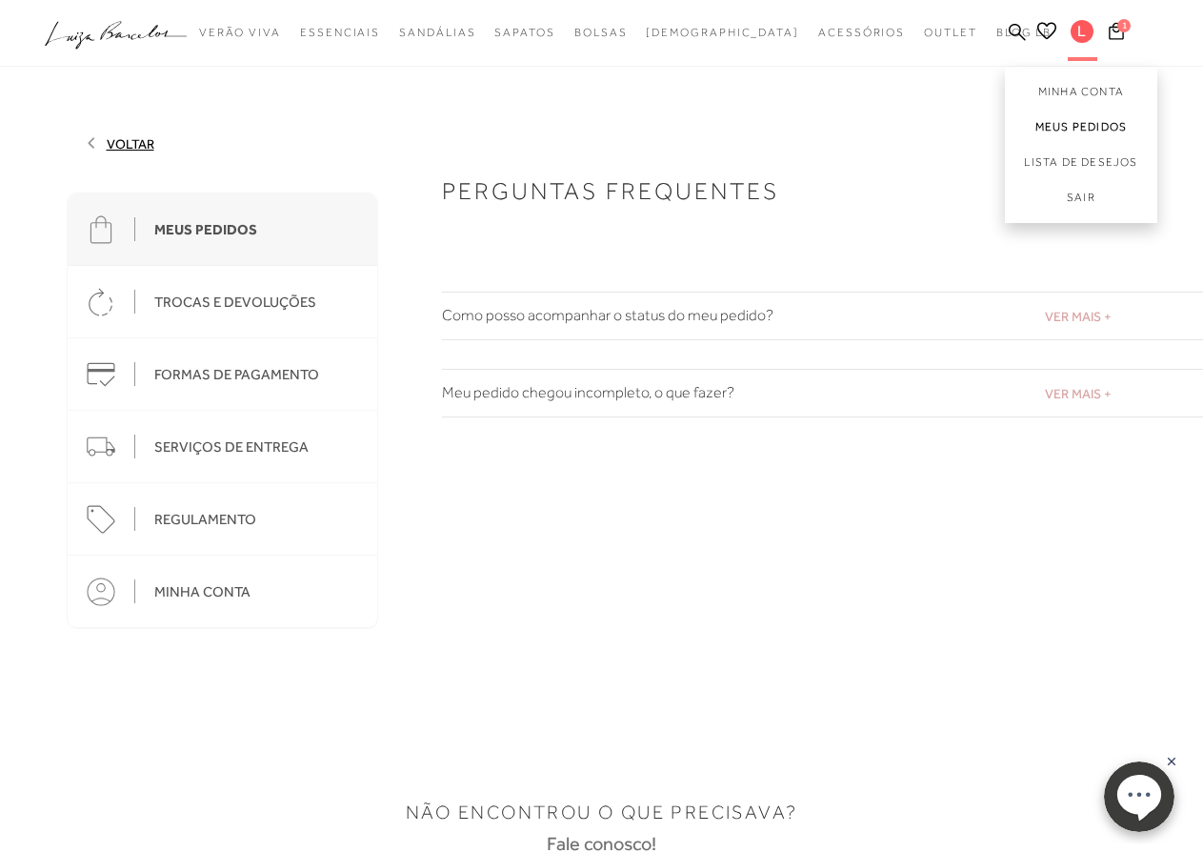
click at [1083, 131] on link "Meus Pedidos" at bounding box center [1081, 127] width 152 height 35
